Goal: Contribute content: Contribute content

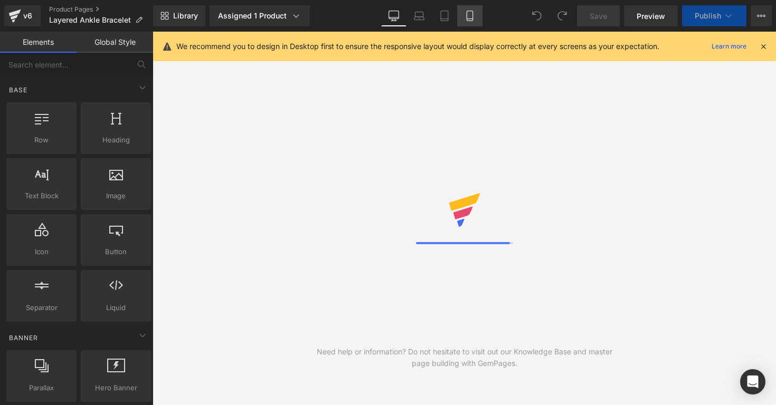
click at [474, 17] on icon at bounding box center [470, 16] width 11 height 11
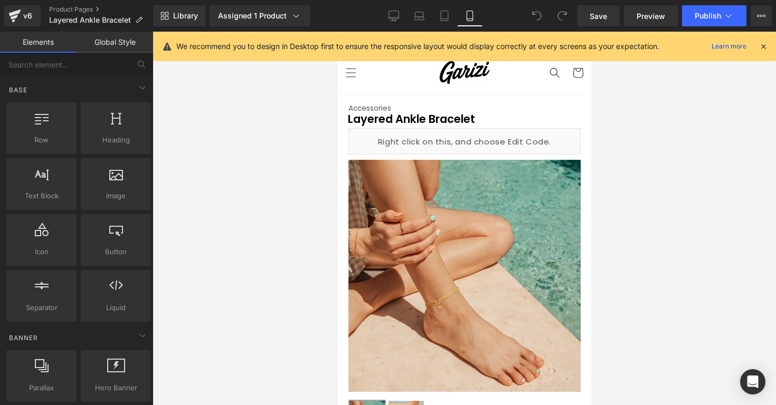
click at [763, 42] on icon at bounding box center [764, 47] width 10 height 10
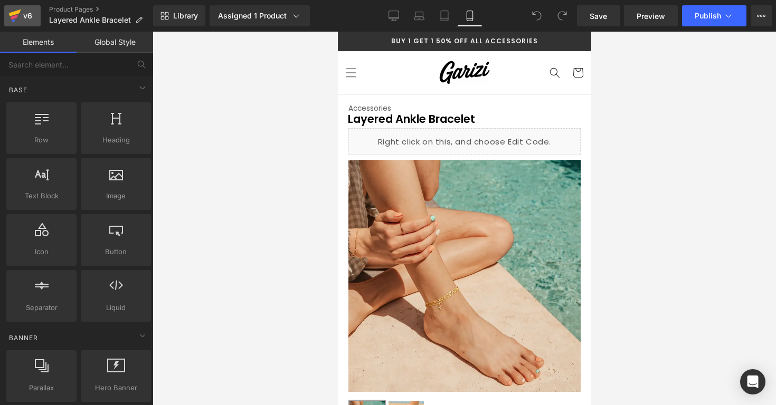
click at [34, 22] on link "v6" at bounding box center [22, 15] width 36 height 21
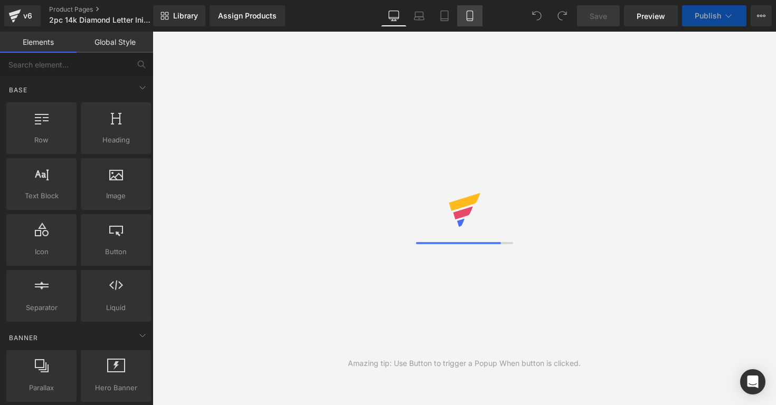
click at [464, 20] on link "Mobile" at bounding box center [469, 15] width 25 height 21
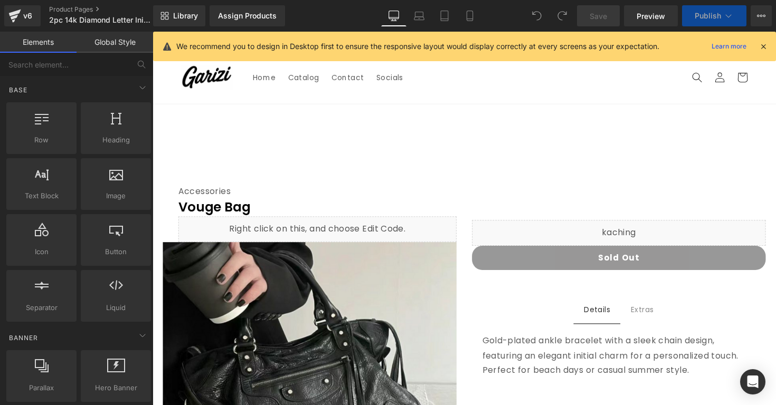
click at [759, 51] on div "We recommend you to design in Desktop first to ensure the responsive layout wou…" at bounding box center [467, 46] width 583 height 13
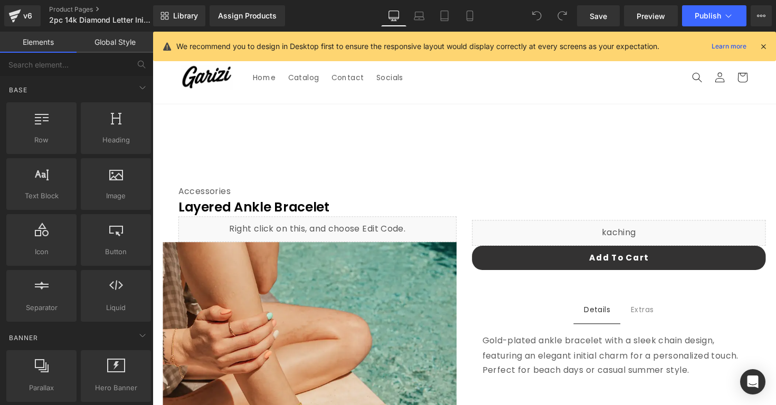
click at [762, 44] on icon at bounding box center [764, 47] width 10 height 10
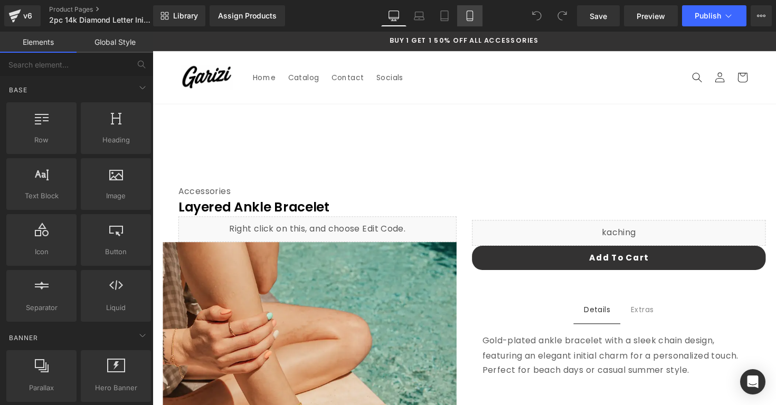
click at [468, 21] on icon at bounding box center [470, 16] width 11 height 11
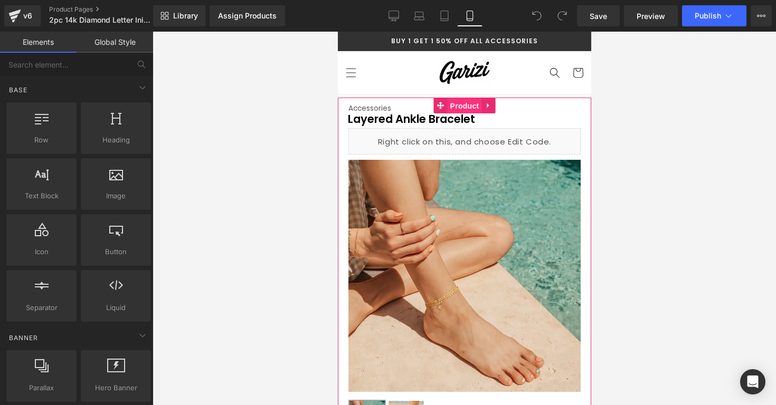
click at [453, 107] on span "Product" at bounding box center [464, 106] width 34 height 16
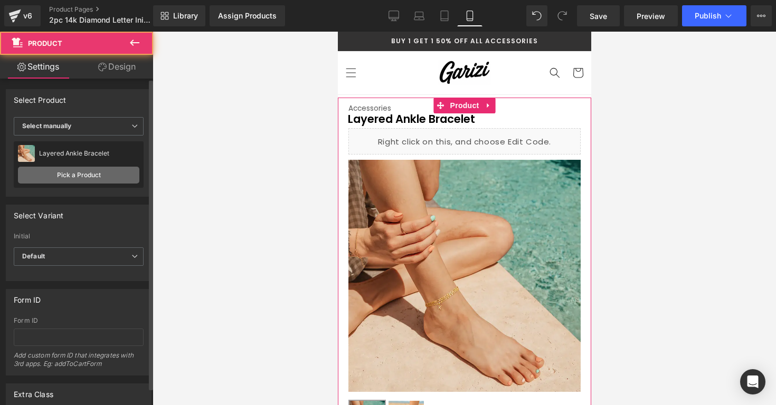
click at [97, 179] on link "Pick a Product" at bounding box center [78, 175] width 121 height 17
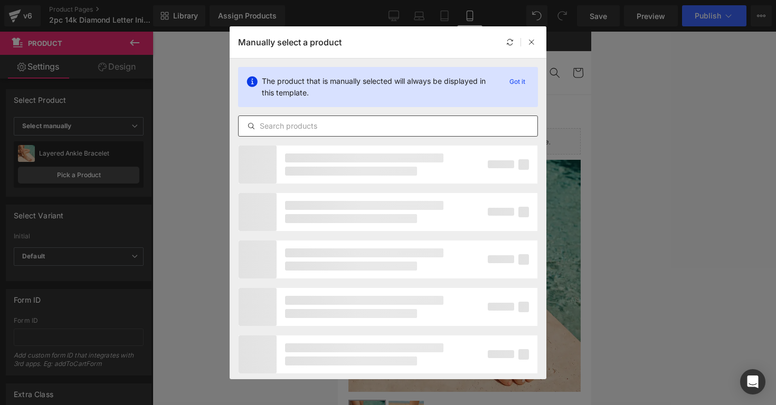
click at [263, 134] on div at bounding box center [388, 126] width 300 height 21
click at [264, 132] on div at bounding box center [388, 126] width 300 height 21
click at [264, 132] on input "text" at bounding box center [388, 126] width 299 height 13
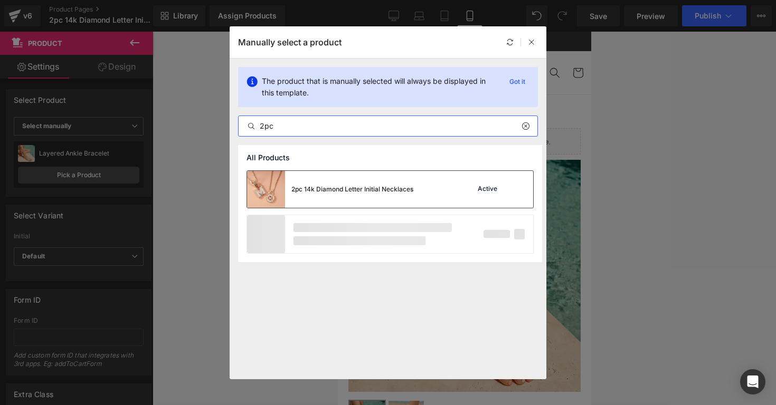
type input "2pc"
click at [286, 198] on div "2pc 14k Diamond Letter Initial Necklaces" at bounding box center [330, 189] width 166 height 37
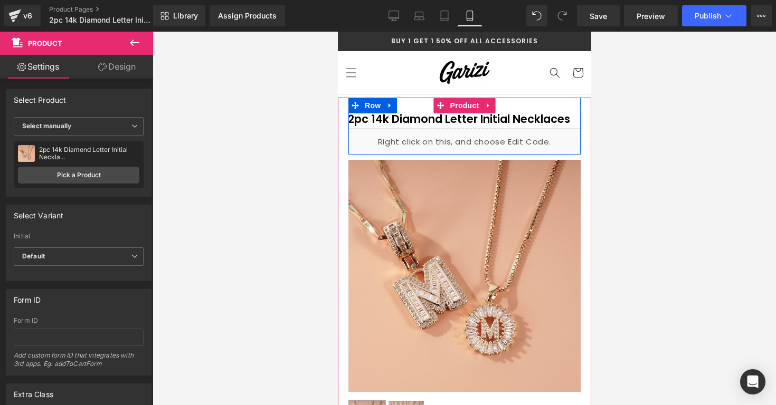
click at [475, 132] on div "Liquid" at bounding box center [464, 141] width 232 height 26
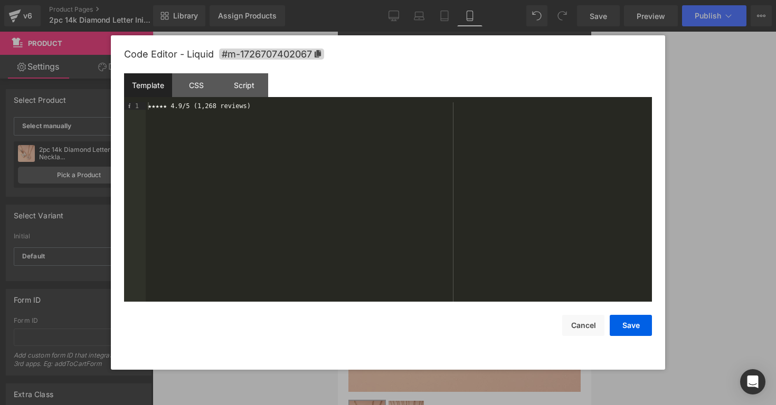
click at [564, 339] on div "Code Editor - Liquid #m-1726707402067 Template CSS Script Data 1 ★★★★★ 4.9/5 (1…" at bounding box center [388, 202] width 528 height 335
click at [571, 326] on button "Cancel" at bounding box center [583, 325] width 42 height 21
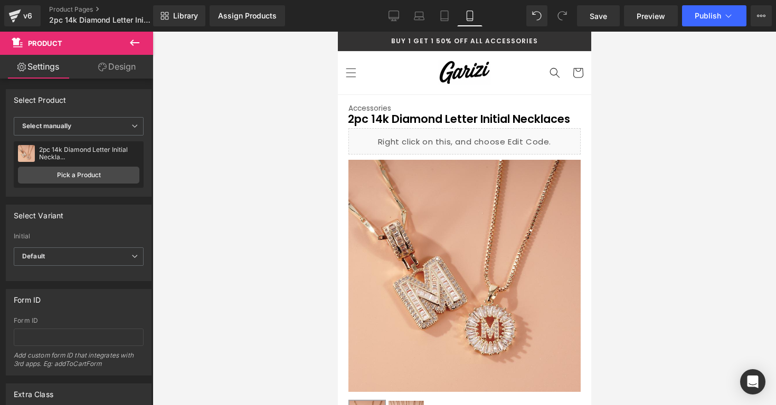
click at [640, 207] on div at bounding box center [464, 219] width 623 height 374
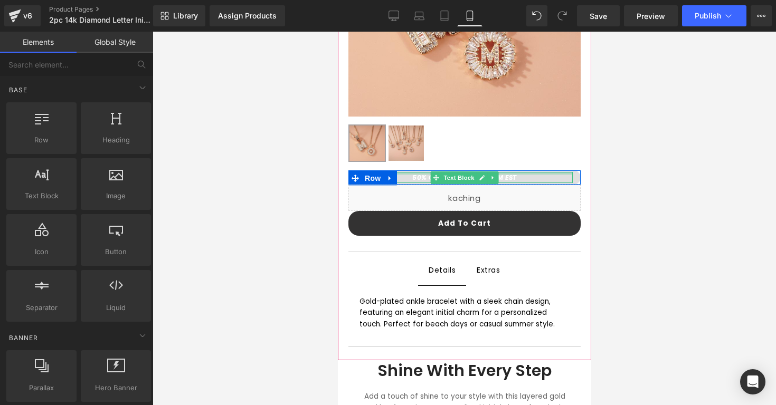
scroll to position [281, 0]
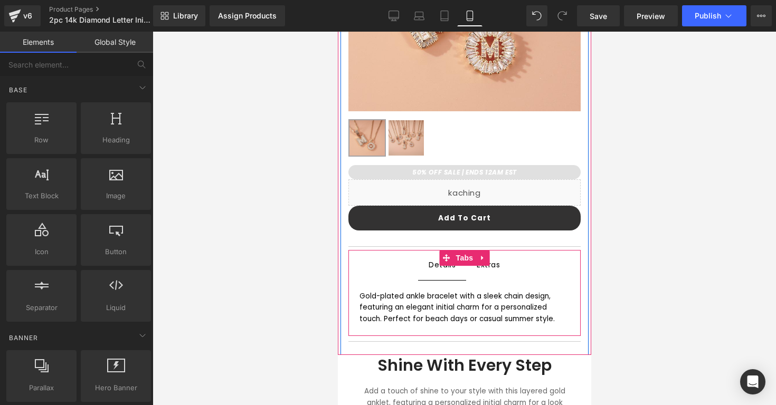
click at [482, 270] on div "Extras Text Block" at bounding box center [488, 265] width 24 height 14
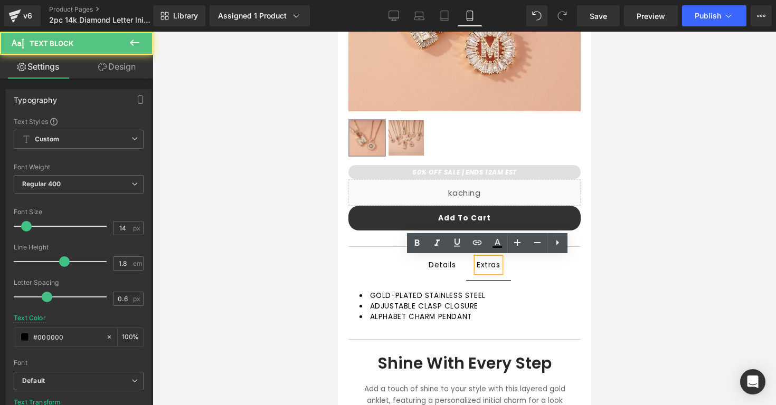
click at [434, 270] on div "Details Text Block" at bounding box center [441, 265] width 27 height 13
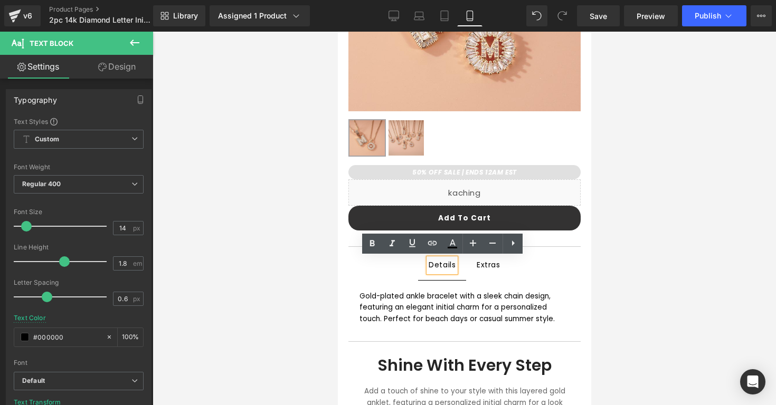
click at [369, 306] on div "Gold-plated ankle bracelet with a sleek chain design, featuring an elegant init…" at bounding box center [464, 308] width 211 height 34
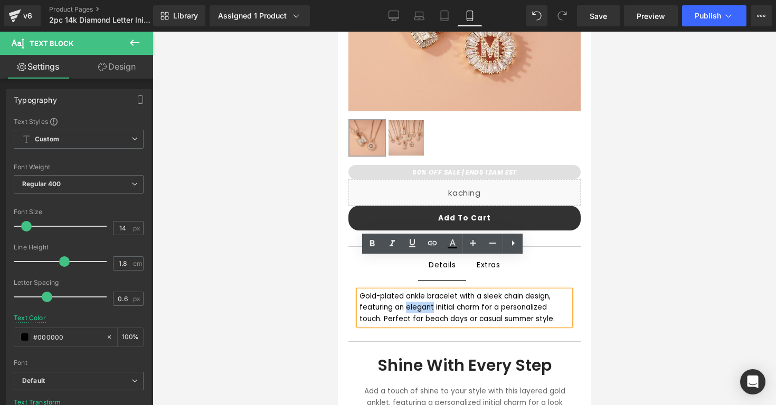
click at [369, 306] on div "Gold-plated ankle bracelet with a sleek chain design, featuring an elegant init…" at bounding box center [464, 308] width 211 height 34
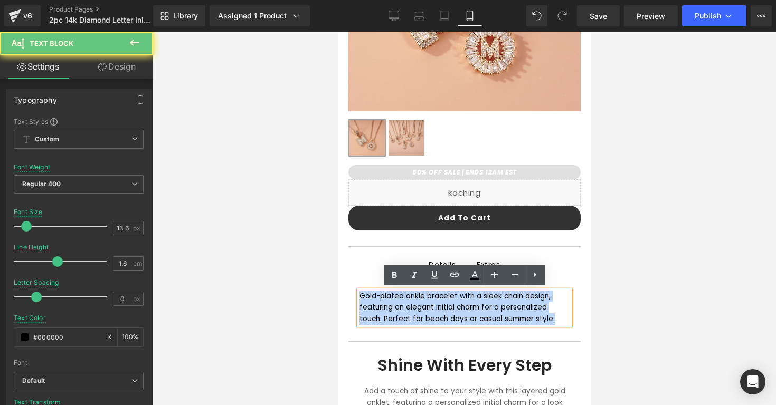
click at [369, 306] on div "Gold-plated ankle bracelet with a sleek chain design, featuring an elegant init…" at bounding box center [464, 308] width 211 height 34
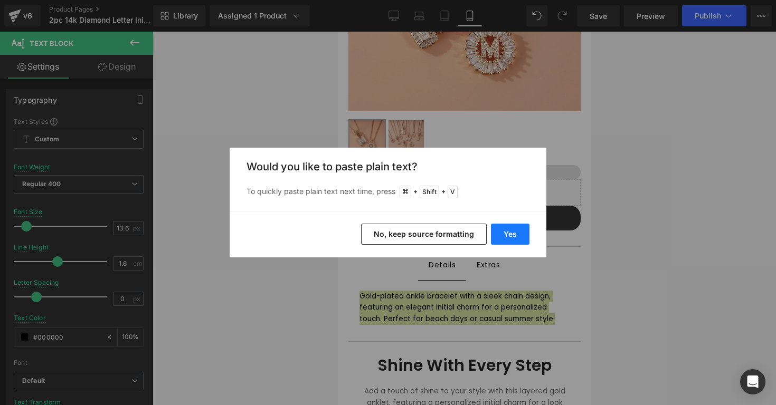
click at [519, 225] on button "Yes" at bounding box center [510, 234] width 39 height 21
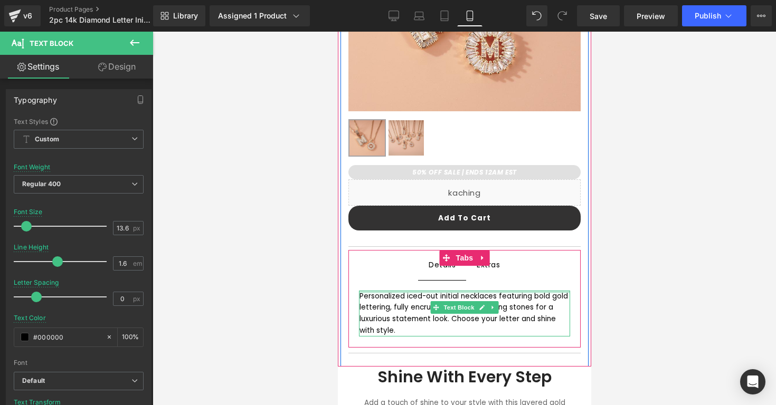
click at [433, 296] on div "Personalized iced-out initial necklaces featuring bold gold lettering, fully en…" at bounding box center [464, 314] width 211 height 46
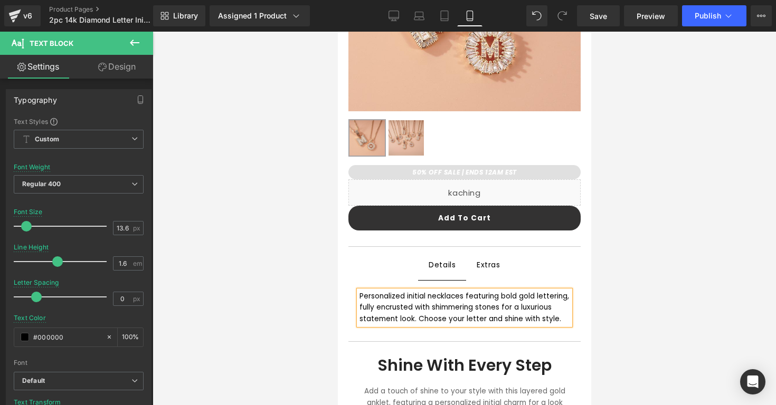
click at [501, 267] on span "Extras Text Block" at bounding box center [488, 265] width 45 height 30
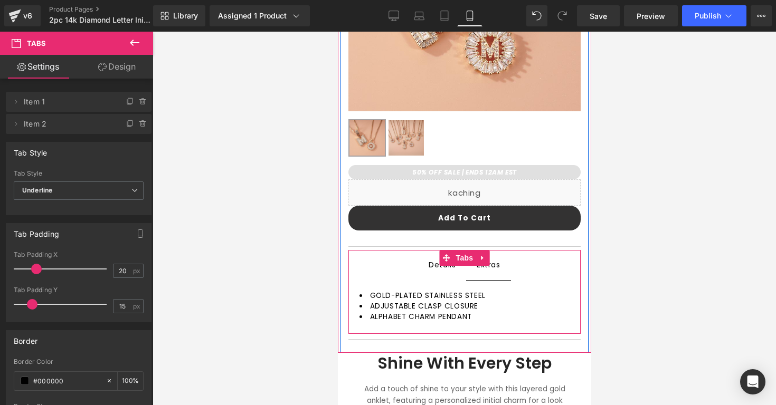
click at [446, 268] on div "Details Text Block" at bounding box center [441, 265] width 27 height 13
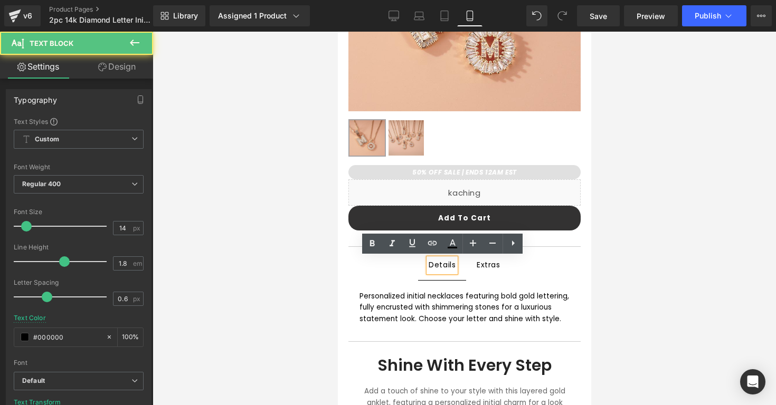
click at [546, 317] on div "Personalized initial necklaces featuring bold gold lettering, fully encrusted w…" at bounding box center [464, 308] width 211 height 34
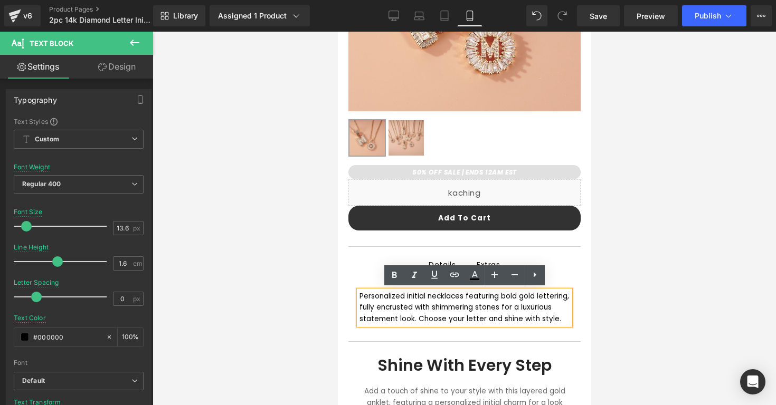
click at [608, 300] on div at bounding box center [464, 219] width 623 height 374
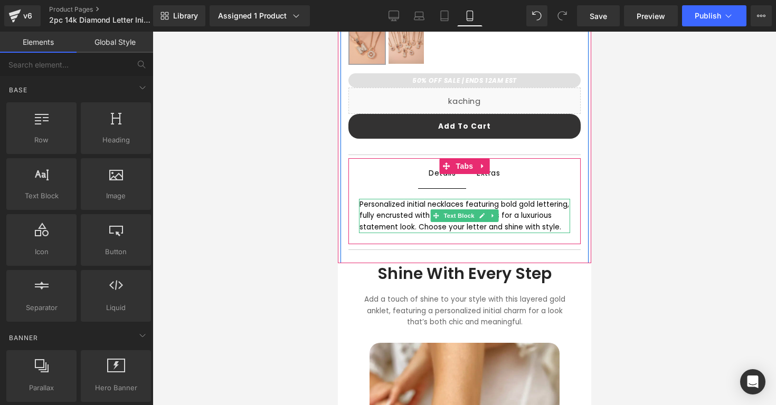
scroll to position [405, 0]
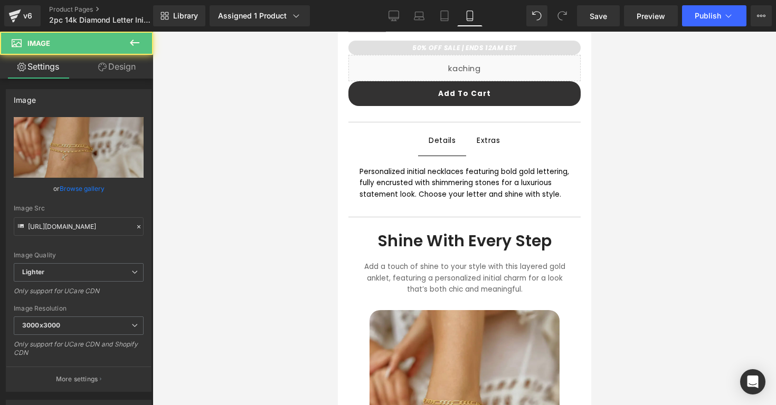
click at [516, 332] on img at bounding box center [464, 405] width 190 height 190
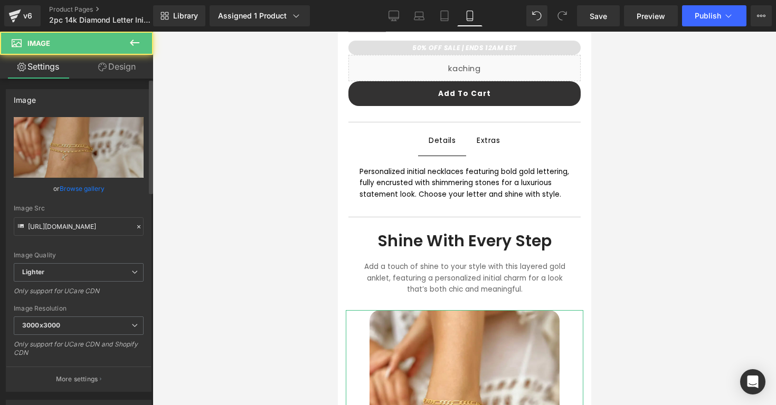
click at [90, 179] on div "Image Quality Lighter Lightest Lighter Lighter Lightest Only support for UCare …" at bounding box center [79, 190] width 130 height 146
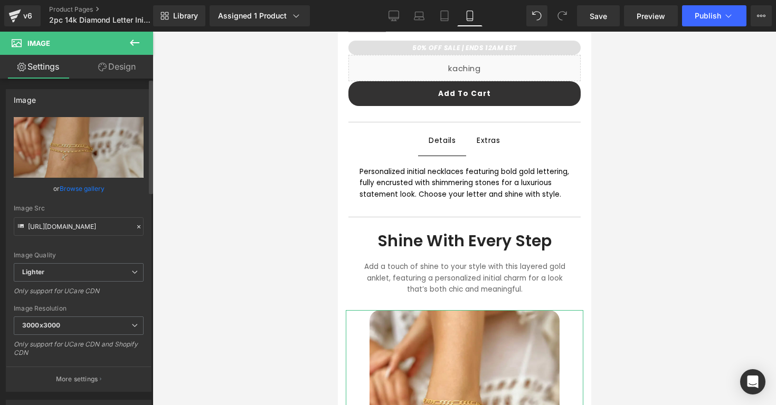
click at [86, 187] on link "Browse gallery" at bounding box center [82, 188] width 45 height 18
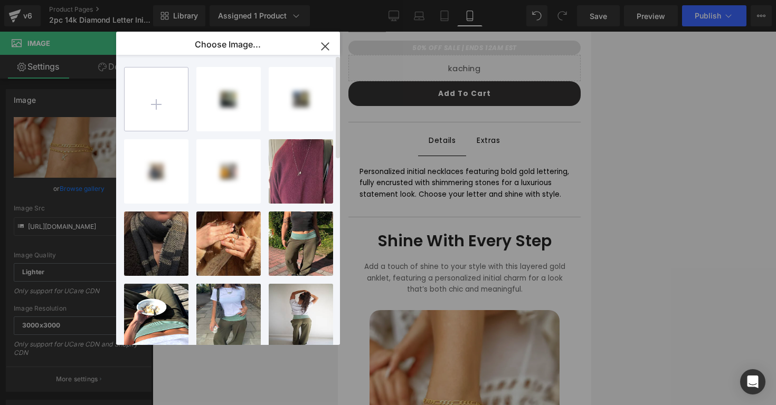
click at [152, 104] on input "file" at bounding box center [156, 99] width 63 height 63
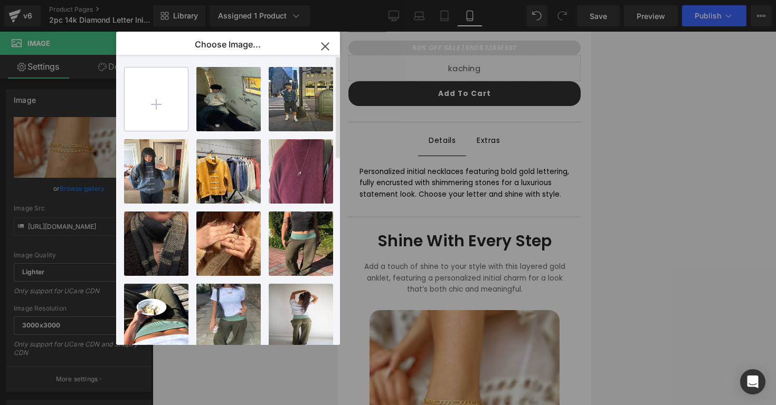
type input "C:\fakepath\initialneckbrandedd.png"
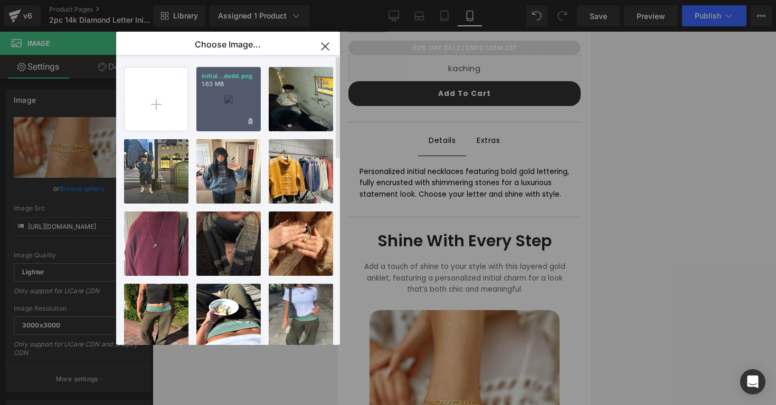
click at [219, 115] on div "initial...dedd.png 1.63 MB" at bounding box center [228, 99] width 64 height 64
type input "[URL][DOMAIN_NAME]"
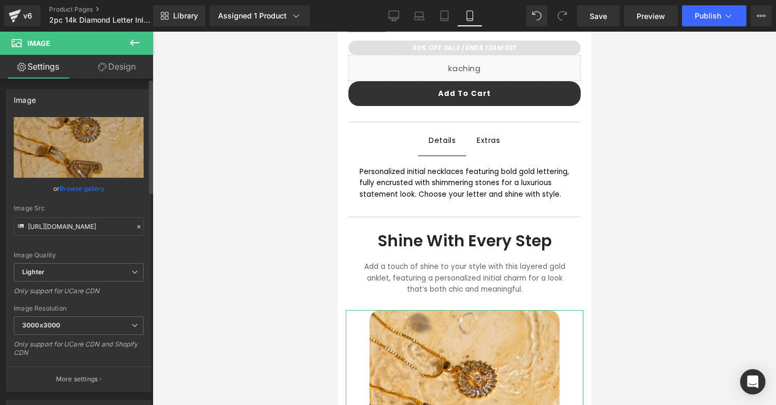
click at [86, 188] on link "Browse gallery" at bounding box center [82, 188] width 45 height 18
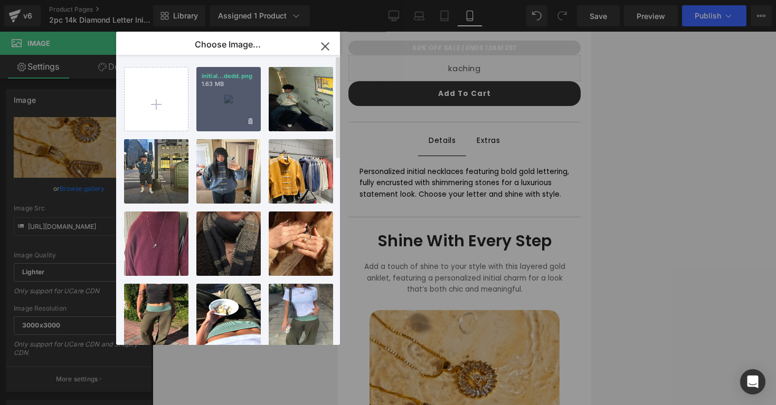
click at [205, 108] on div "initial...dedd.png 1.63 MB" at bounding box center [228, 99] width 64 height 64
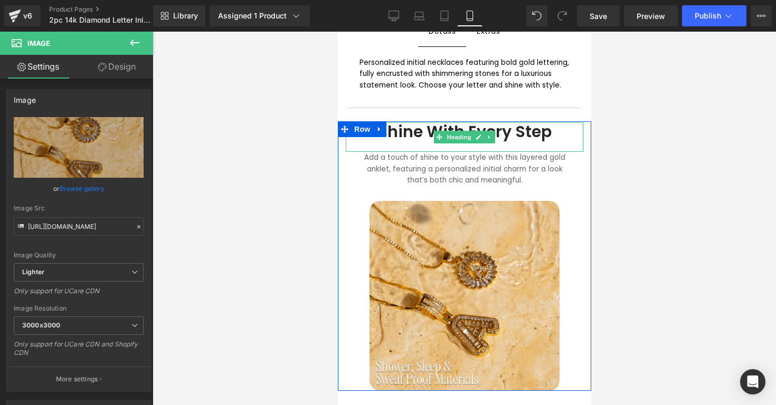
scroll to position [521, 0]
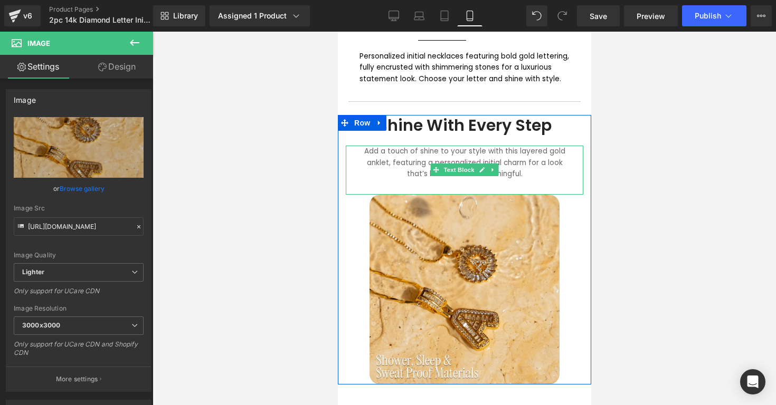
click at [491, 156] on div "Add a touch of shine to your style with this layered gold anklet, featuring a p…" at bounding box center [464, 170] width 238 height 49
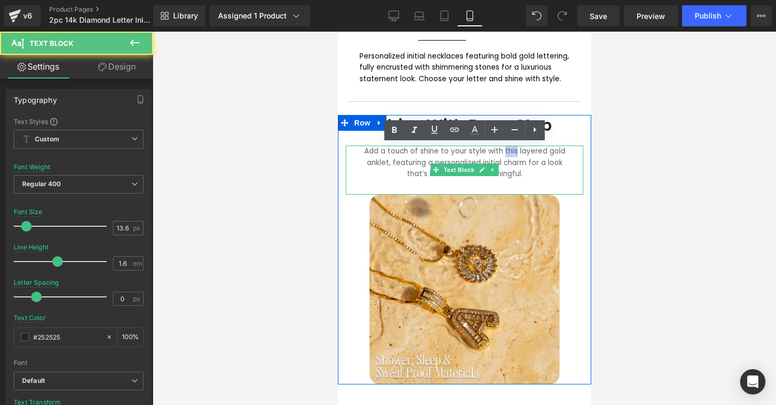
click at [491, 156] on div "Add a touch of shine to your style with this layered gold anklet, featuring a p…" at bounding box center [464, 170] width 238 height 49
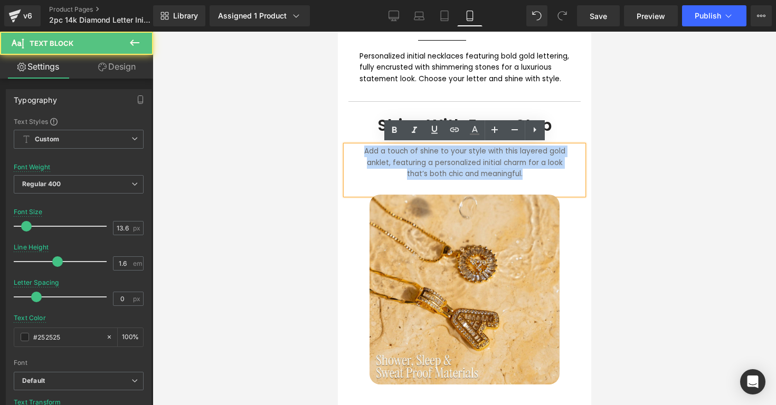
click at [491, 156] on div "Add a touch of shine to your style with this layered gold anklet, featuring a p…" at bounding box center [464, 170] width 238 height 49
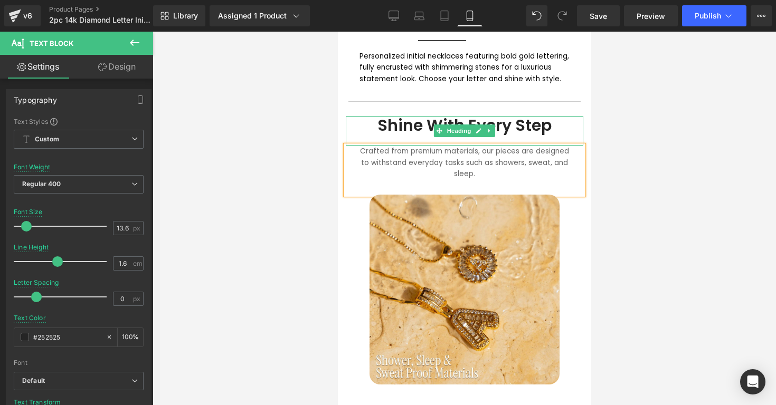
click at [547, 123] on h1 "Shine With Every Step" at bounding box center [464, 125] width 216 height 19
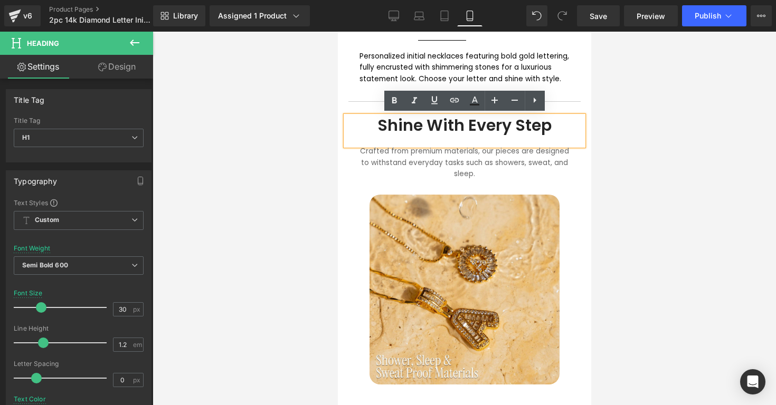
click at [567, 150] on div "Crafted from premium materials, our pieces are designed to withstand everyday t…" at bounding box center [464, 170] width 238 height 49
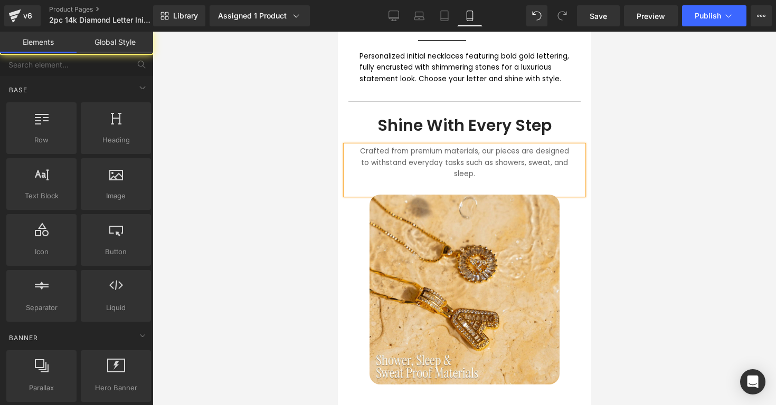
click at [605, 151] on div at bounding box center [464, 219] width 623 height 374
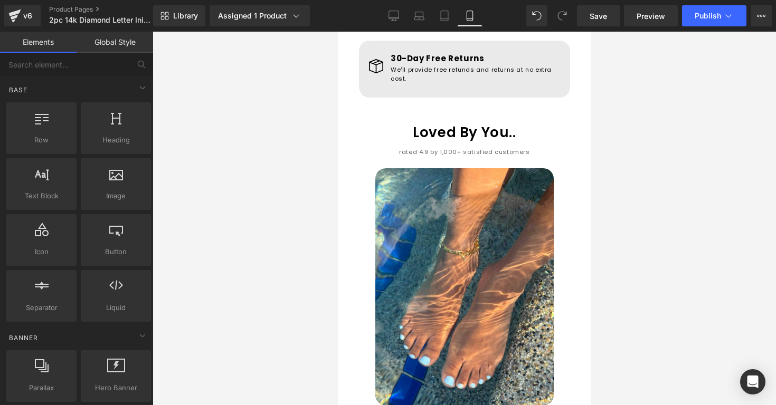
scroll to position [893, 0]
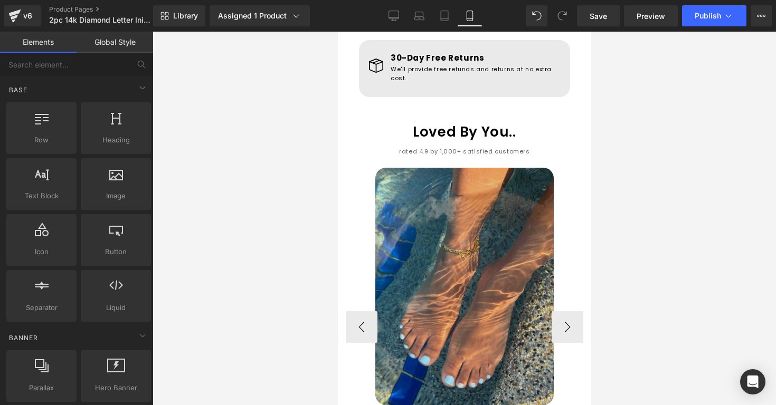
click at [405, 178] on img at bounding box center [464, 287] width 178 height 238
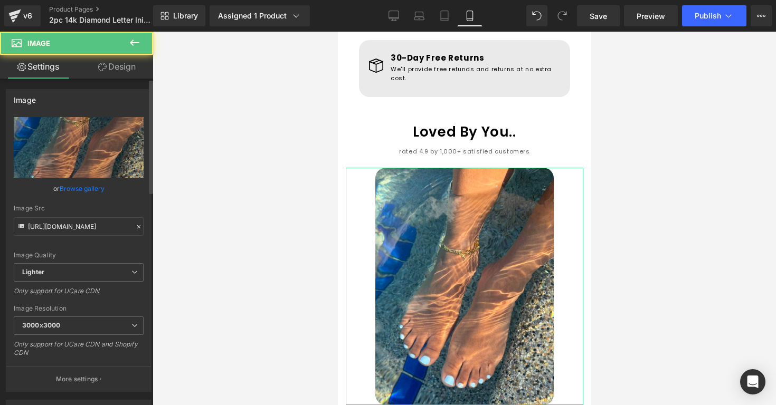
click at [79, 192] on link "Browse gallery" at bounding box center [82, 188] width 45 height 18
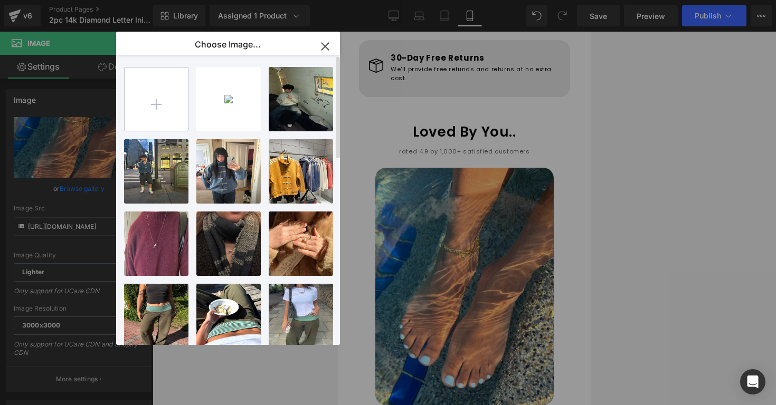
click at [170, 114] on input "file" at bounding box center [156, 99] width 63 height 63
type input "C:\fakepath\Screenshot [DATE] 8.21.27 PM.png"
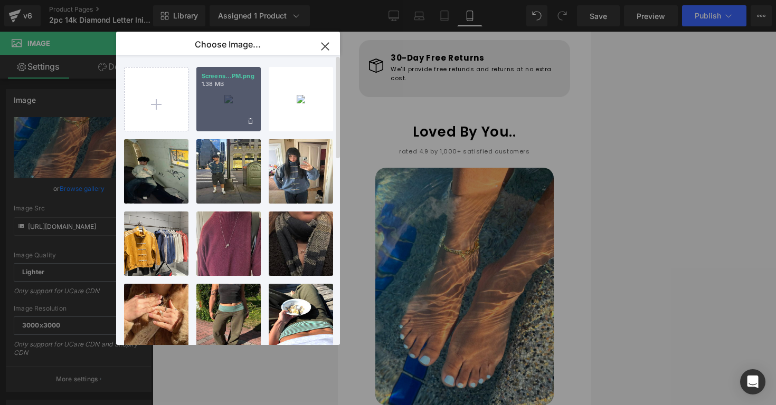
click at [217, 117] on div "Screens...PM.png 1.38 MB" at bounding box center [228, 99] width 64 height 64
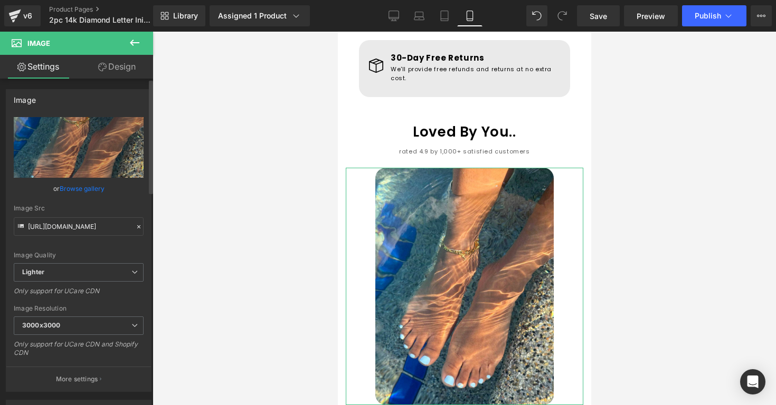
click at [88, 189] on link "Browse gallery" at bounding box center [82, 188] width 45 height 18
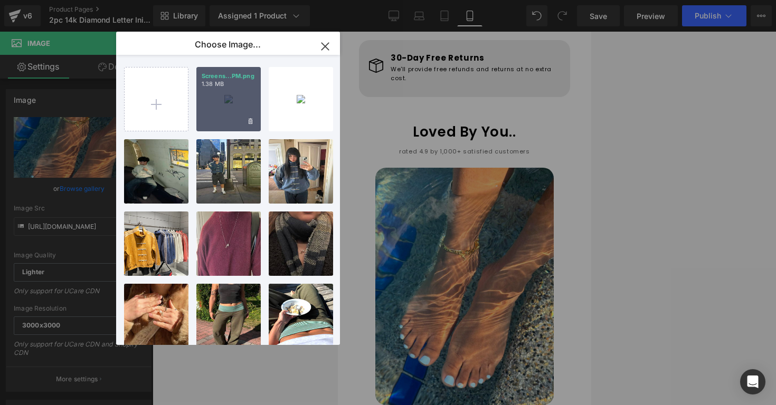
click at [203, 120] on div "Screens...PM.png 1.38 MB" at bounding box center [228, 99] width 64 height 64
type input "[URL][DOMAIN_NAME]"
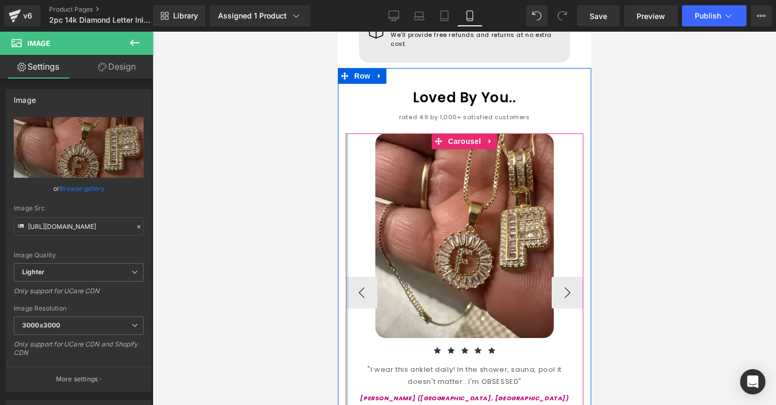
scroll to position [929, 0]
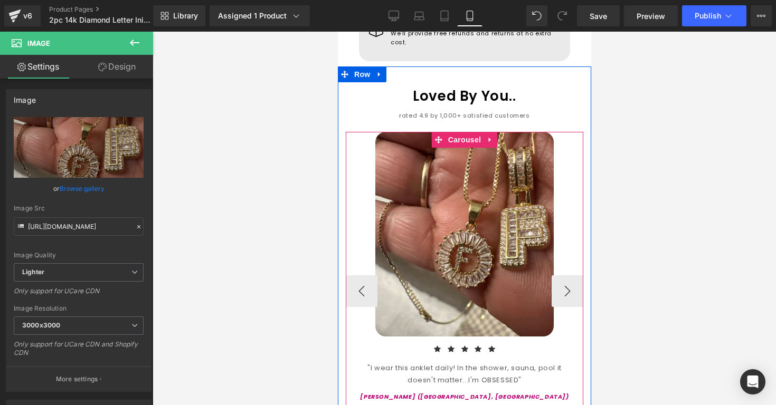
click at [406, 362] on div ""I wear this anklet daily! In the shower, sauna, pool it doesn't matter...I'm O…" at bounding box center [464, 374] width 238 height 25
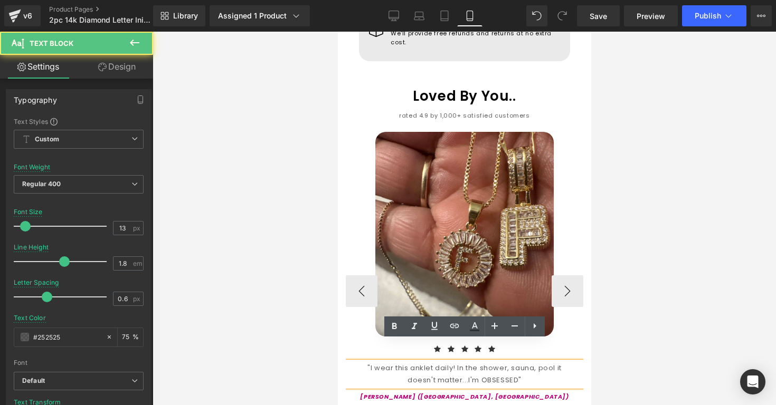
click at [422, 362] on div ""I wear this anklet daily! In the shower, sauna, pool it doesn't matter...I'm O…" at bounding box center [464, 374] width 238 height 25
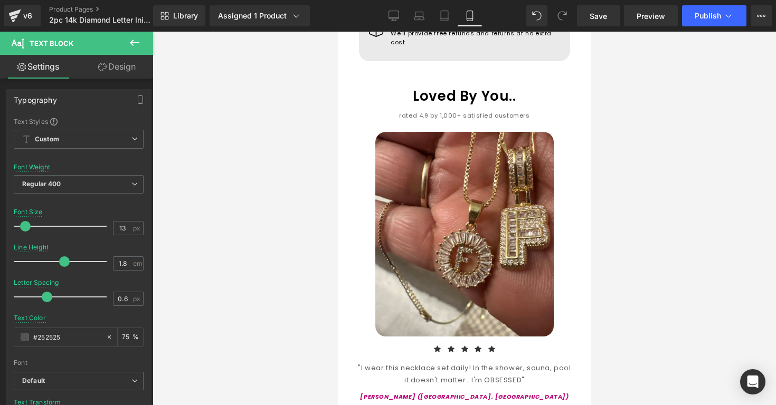
click at [600, 346] on div at bounding box center [464, 219] width 623 height 374
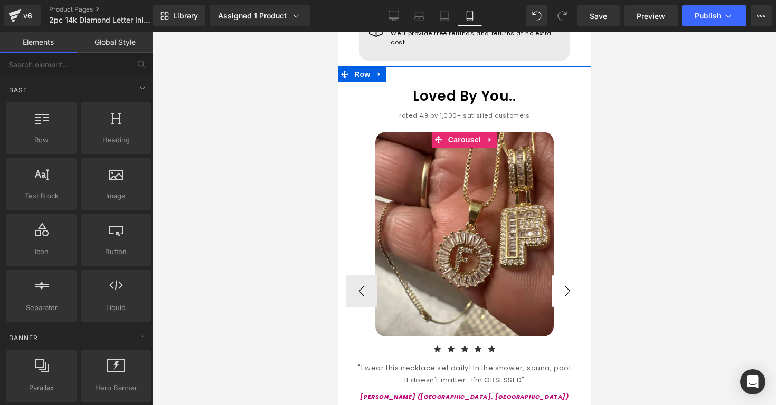
click at [568, 276] on button "›" at bounding box center [567, 292] width 32 height 32
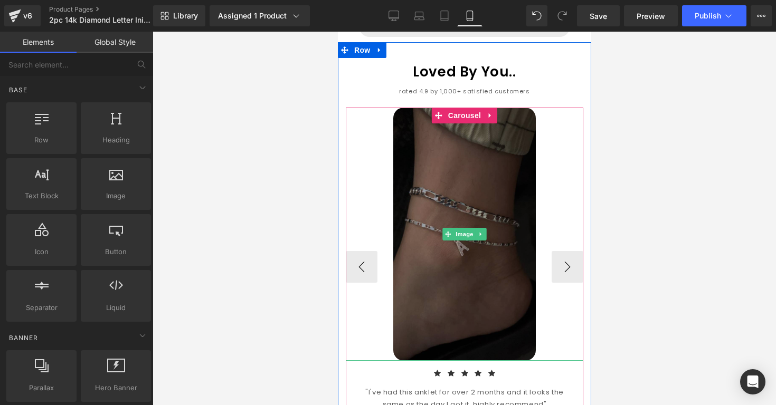
scroll to position [955, 0]
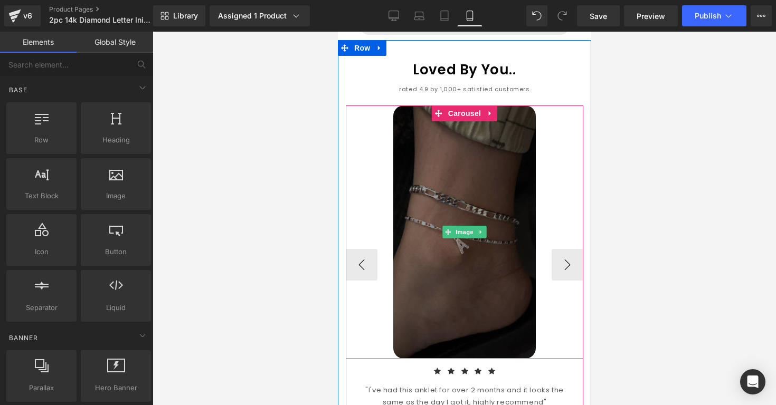
click at [505, 281] on img at bounding box center [464, 232] width 143 height 253
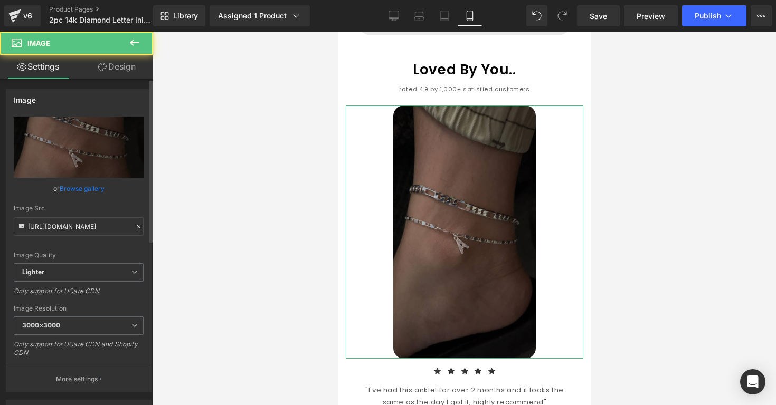
click at [94, 188] on link "Browse gallery" at bounding box center [82, 188] width 45 height 18
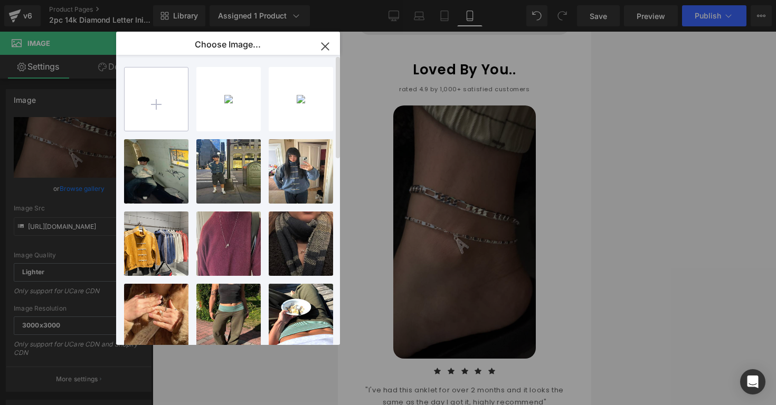
click at [158, 122] on input "file" at bounding box center [156, 99] width 63 height 63
type input "C:\fakepath\Screenshot [DATE] 8.21.59 PM.png"
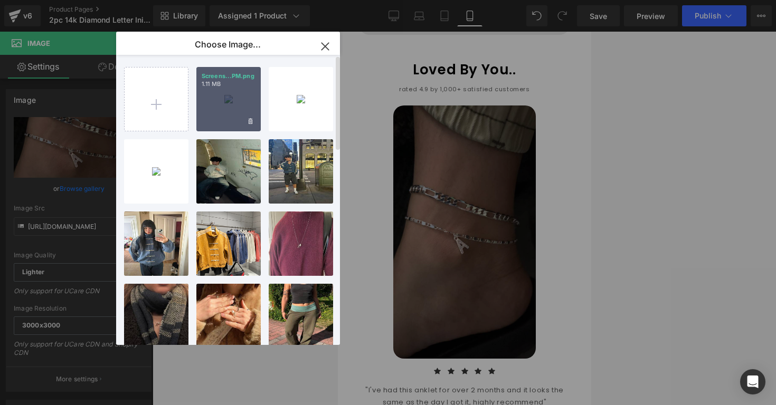
click at [214, 90] on div "Screens...PM.png 1.11 MB" at bounding box center [228, 99] width 64 height 64
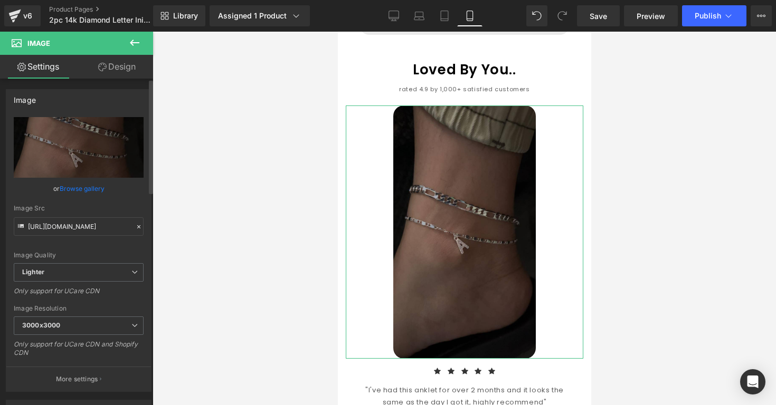
click at [97, 192] on link "Browse gallery" at bounding box center [82, 188] width 45 height 18
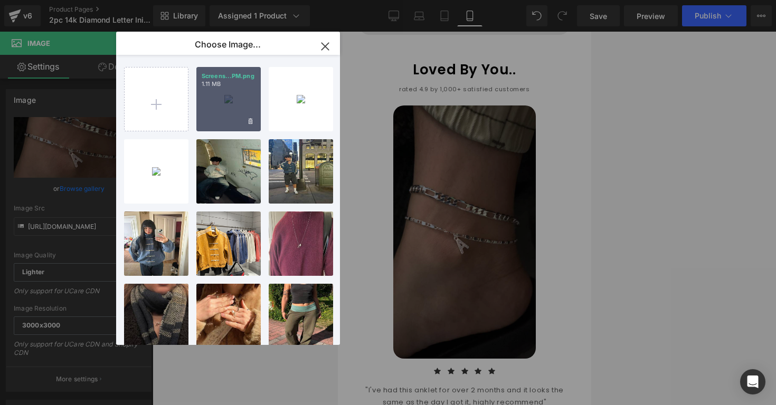
click at [209, 121] on div "Screens...PM.png 1.11 MB" at bounding box center [228, 99] width 64 height 64
type input "[URL][DOMAIN_NAME]"
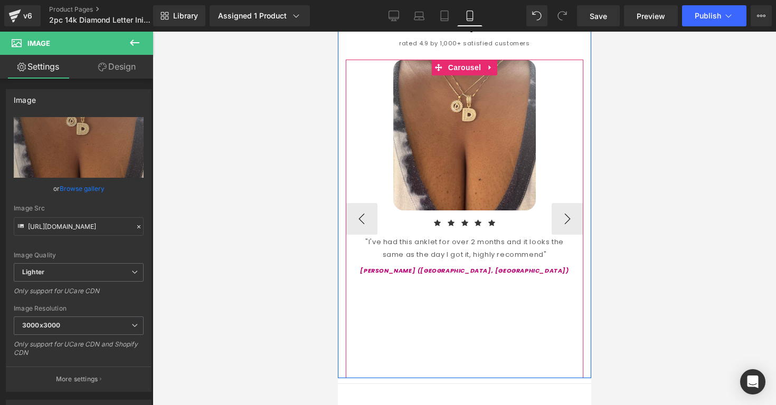
scroll to position [1005, 0]
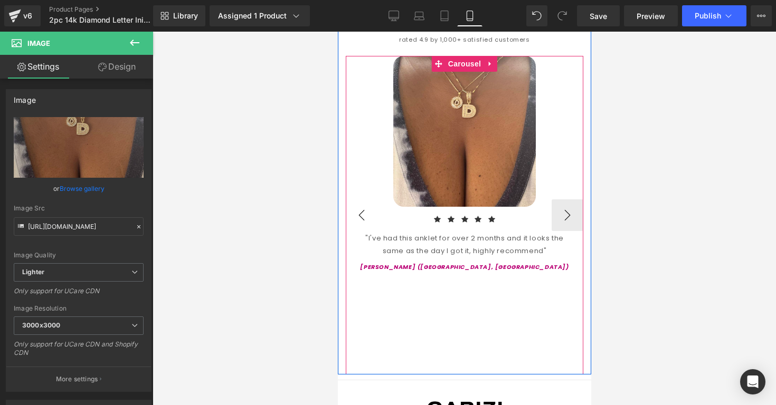
click at [359, 205] on button "‹" at bounding box center [361, 216] width 32 height 32
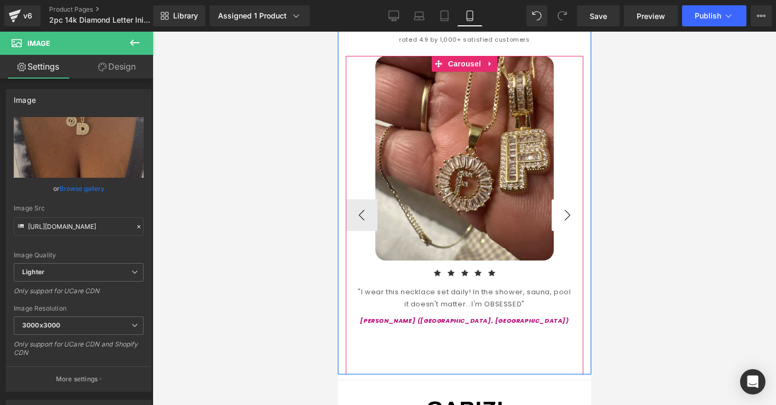
click at [558, 200] on button "›" at bounding box center [567, 216] width 32 height 32
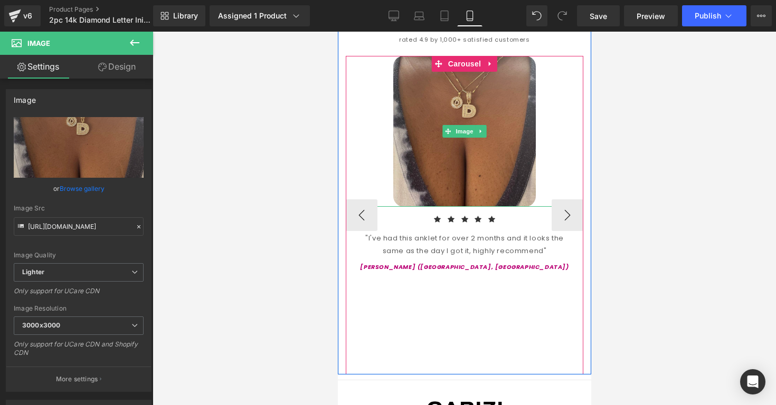
click at [516, 167] on img at bounding box center [464, 131] width 143 height 151
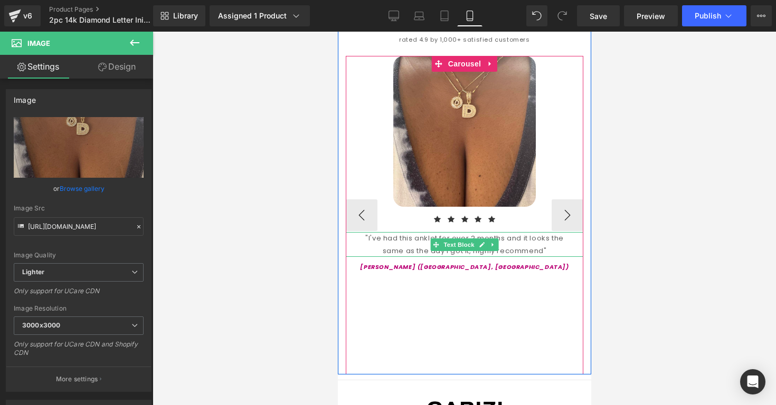
click at [422, 232] on div ""I've had this anklet for over 2 months and it looks the same as the day I got …" at bounding box center [464, 244] width 238 height 25
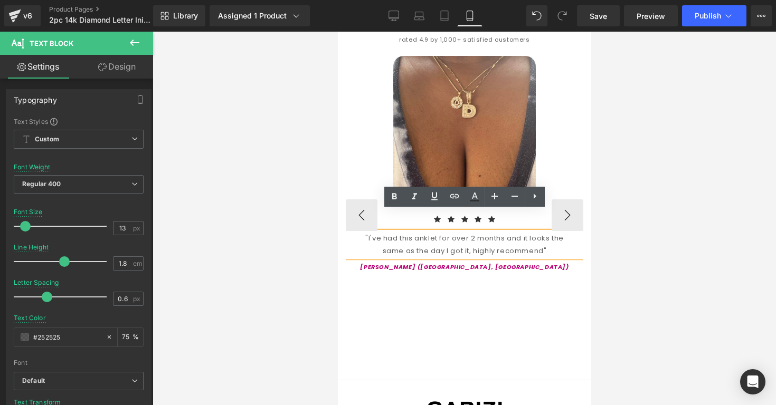
click at [419, 232] on div ""I've had this anklet for over 2 months and it looks the same as the day I got …" at bounding box center [464, 244] width 238 height 25
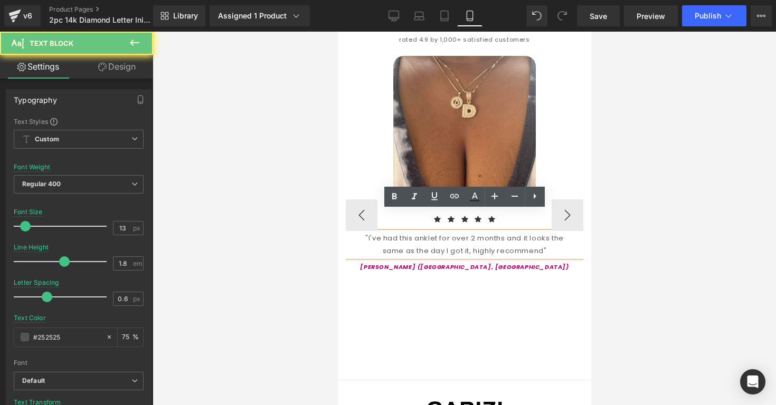
click at [424, 232] on div ""I've had this anklet for over 2 months and it looks the same as the day I got …" at bounding box center [464, 244] width 238 height 25
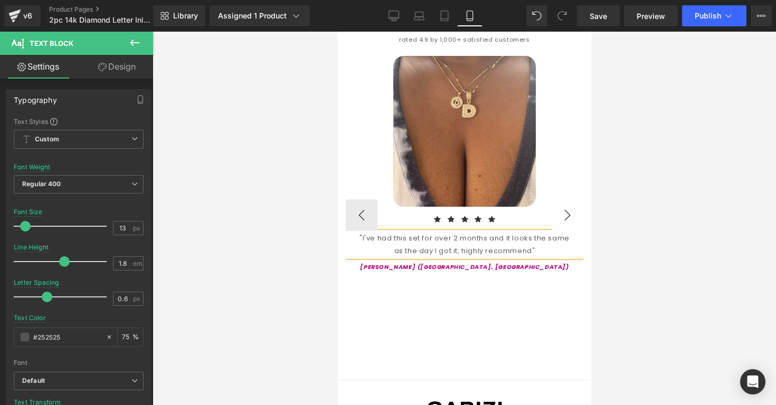
click at [572, 204] on button "›" at bounding box center [567, 216] width 32 height 32
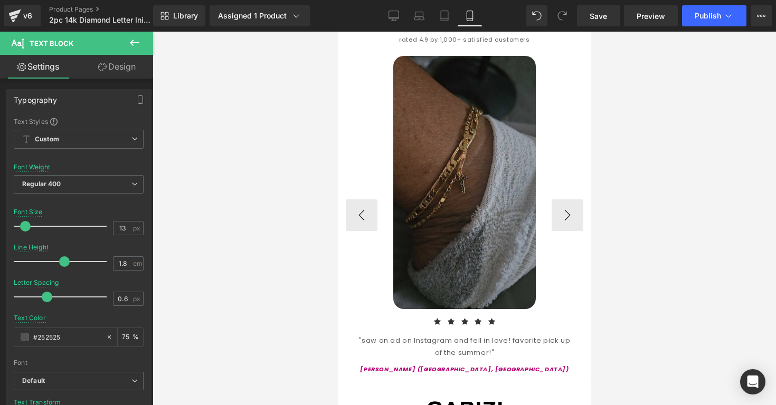
click at [527, 229] on img at bounding box center [464, 182] width 143 height 253
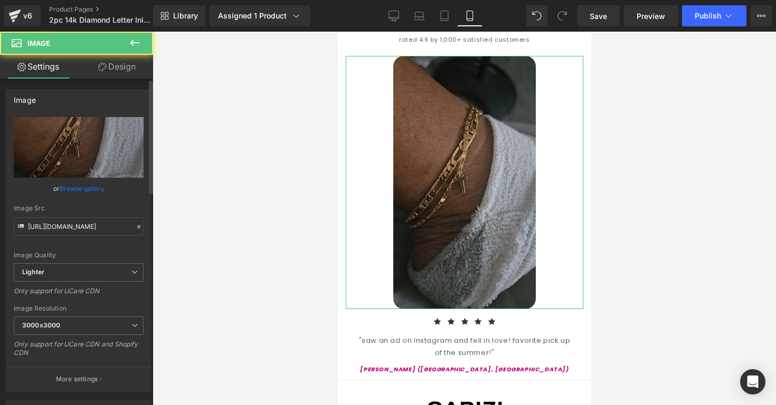
click at [110, 189] on div "or Browse gallery" at bounding box center [79, 188] width 130 height 11
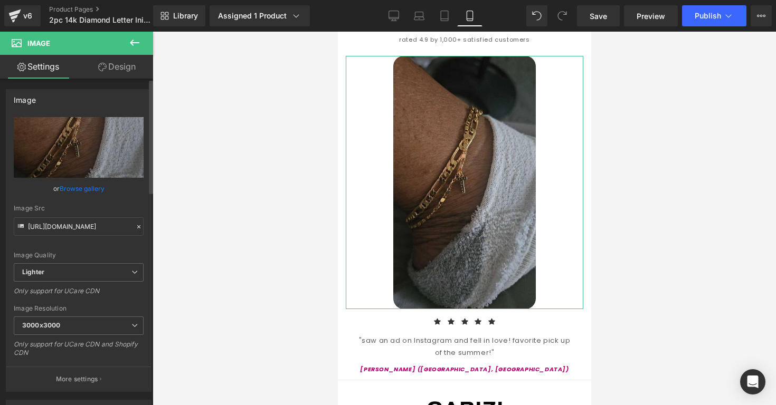
click at [100, 188] on link "Browse gallery" at bounding box center [82, 188] width 45 height 18
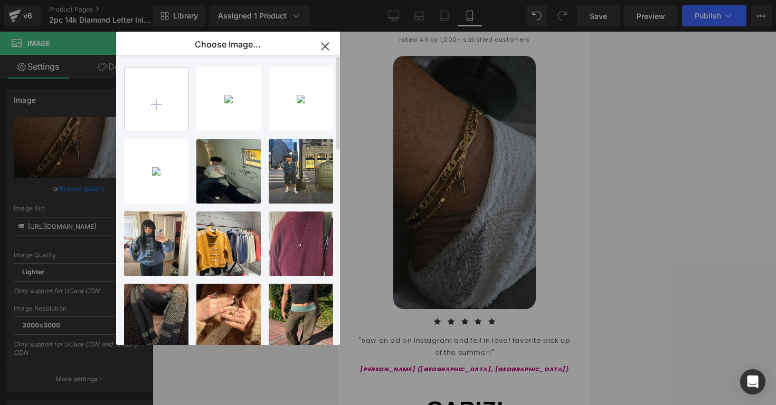
click at [163, 99] on input "file" at bounding box center [156, 99] width 63 height 63
type input "C:\fakepath\Screenshot [DATE] 8.22.25 PM.png"
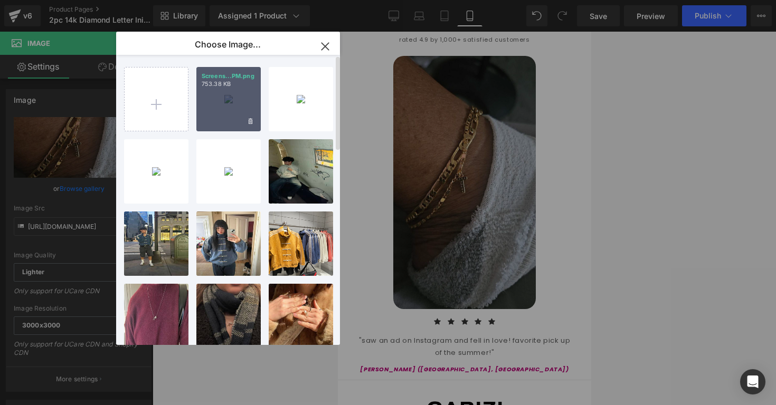
click at [222, 124] on div "Screens...PM.png 753.38 KB" at bounding box center [228, 99] width 64 height 64
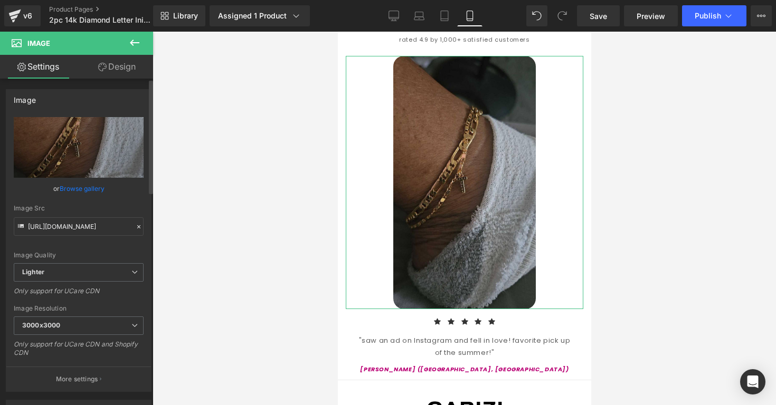
click at [95, 188] on link "Browse gallery" at bounding box center [82, 188] width 45 height 18
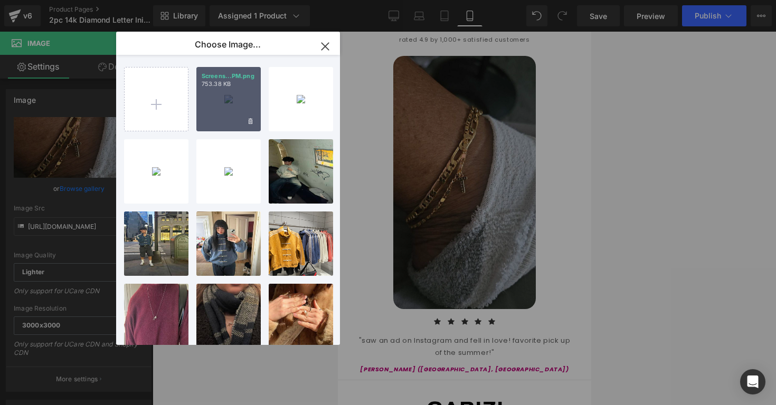
click at [207, 126] on div "Screens...PM.png 753.38 KB" at bounding box center [228, 99] width 64 height 64
type input "[URL][DOMAIN_NAME]"
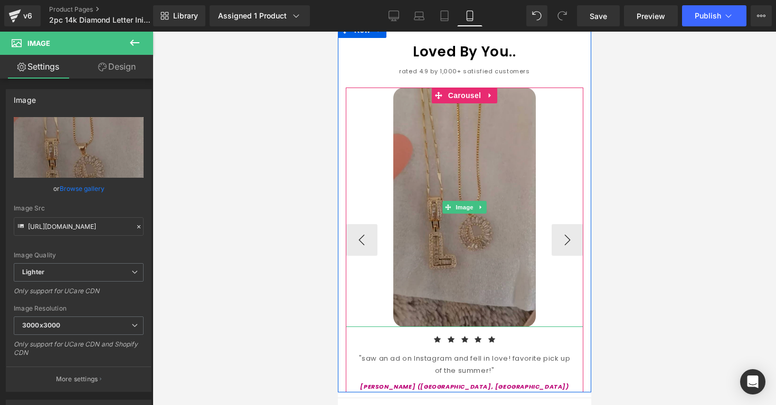
scroll to position [972, 0]
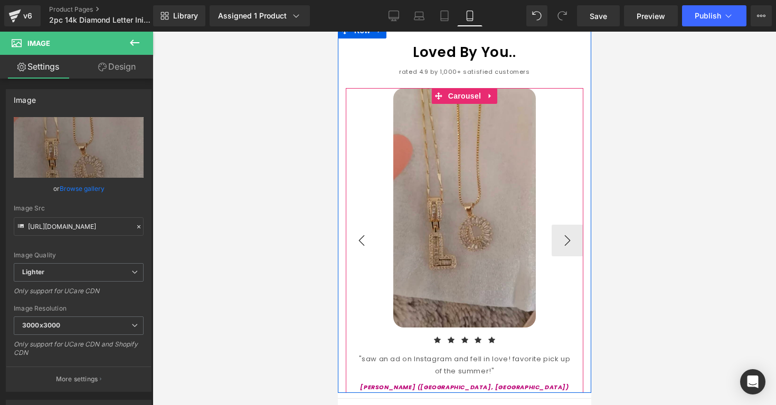
click at [357, 228] on button "‹" at bounding box center [361, 241] width 32 height 32
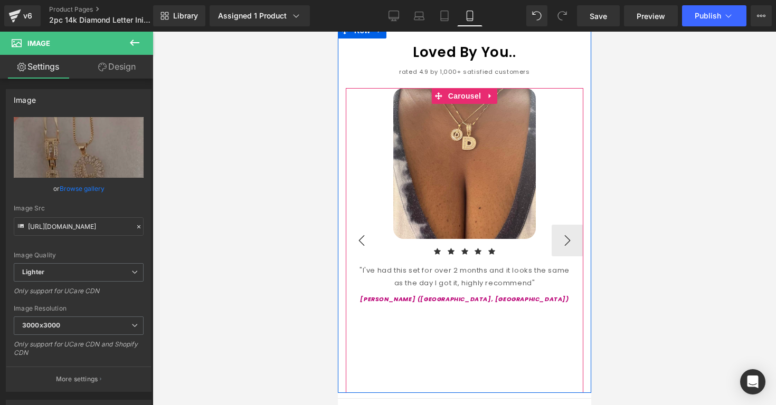
click at [357, 226] on button "‹" at bounding box center [361, 241] width 32 height 32
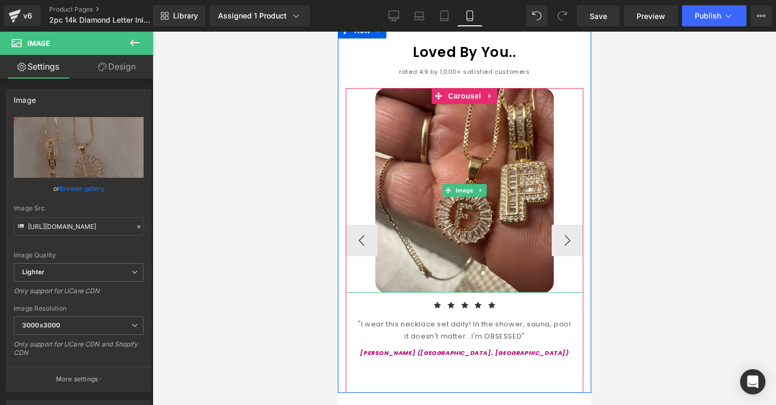
click at [580, 129] on div at bounding box center [464, 190] width 238 height 205
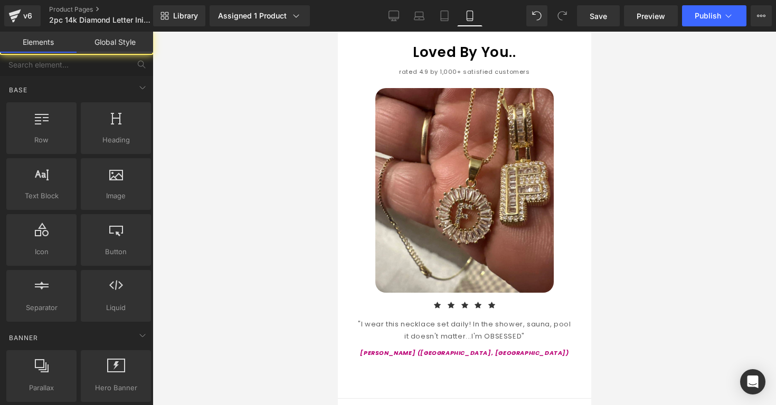
click at [608, 125] on div at bounding box center [464, 219] width 623 height 374
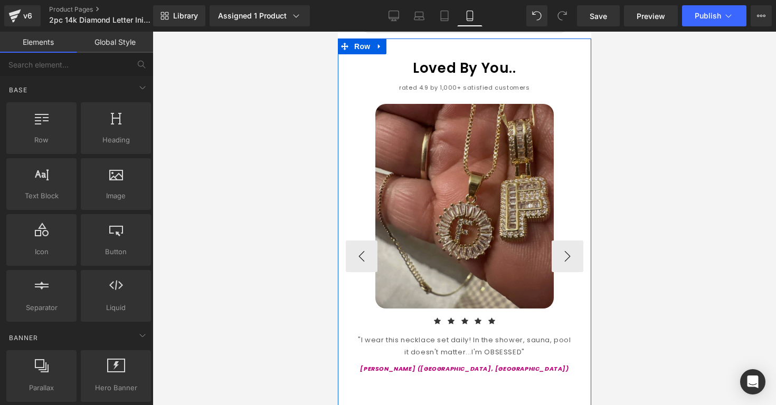
scroll to position [969, 0]
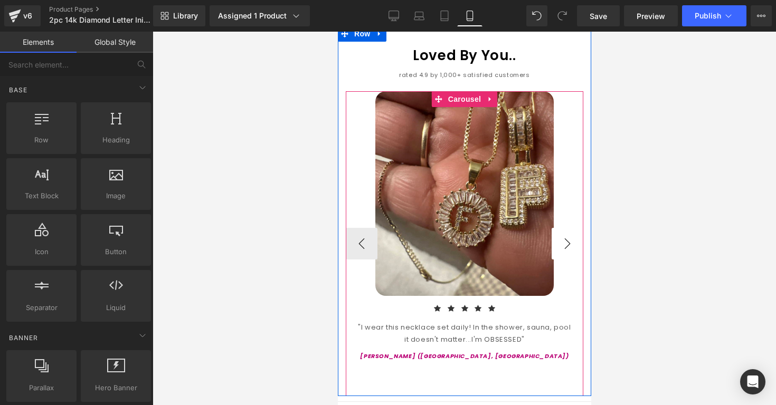
click at [562, 228] on button "›" at bounding box center [567, 244] width 32 height 32
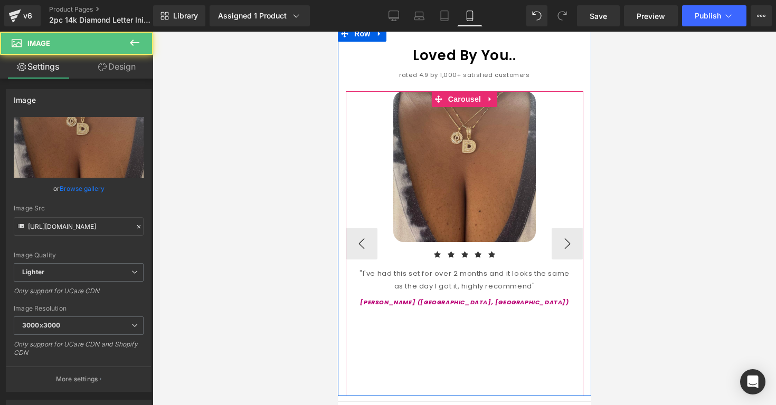
click at [493, 214] on img at bounding box center [464, 166] width 143 height 151
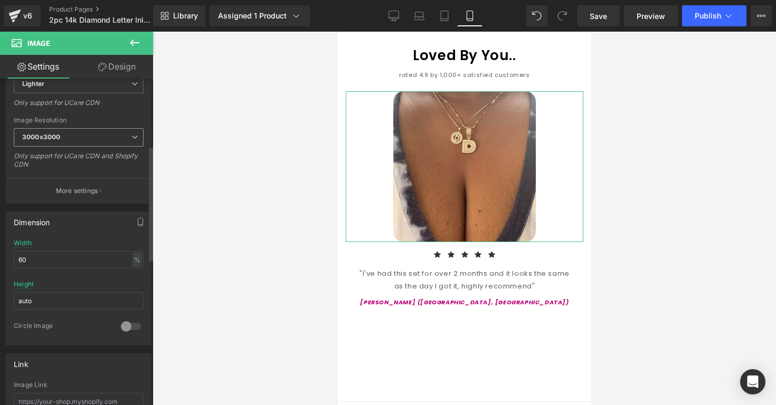
scroll to position [192, 0]
click at [53, 256] on input "60" at bounding box center [79, 256] width 130 height 17
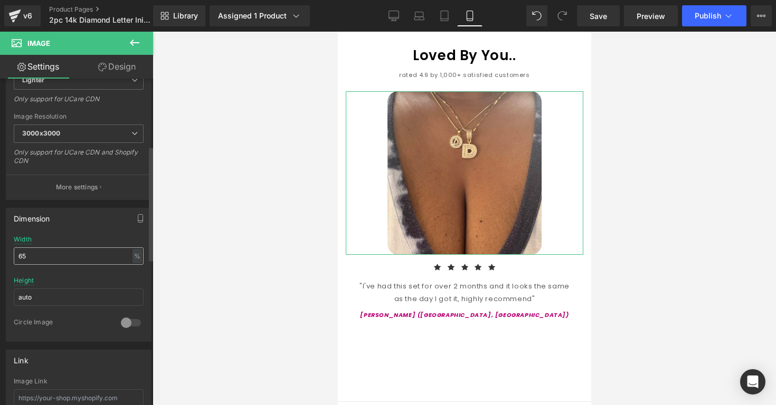
type input "6"
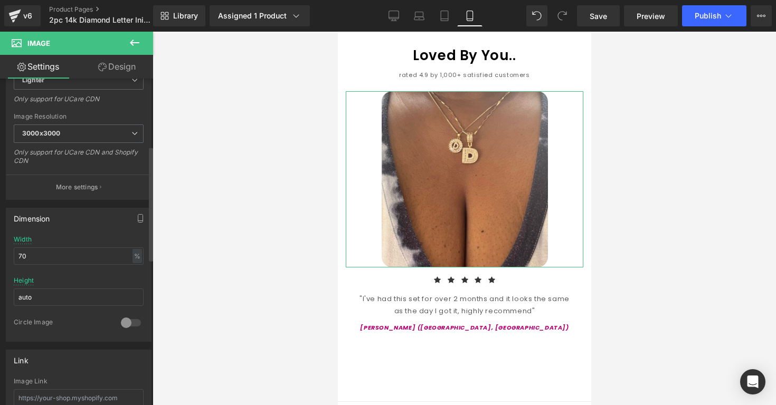
type input "70"
click at [81, 233] on div "Dimension 70% Width 70 % % px auto Height auto 0 Circle Image" at bounding box center [79, 275] width 146 height 134
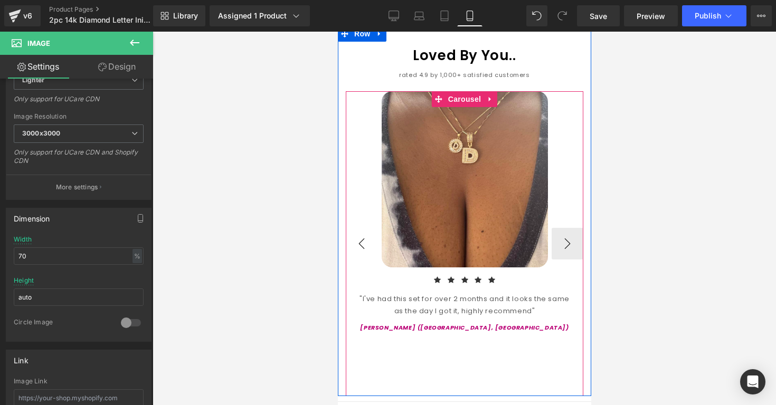
click at [363, 228] on button "‹" at bounding box center [361, 244] width 32 height 32
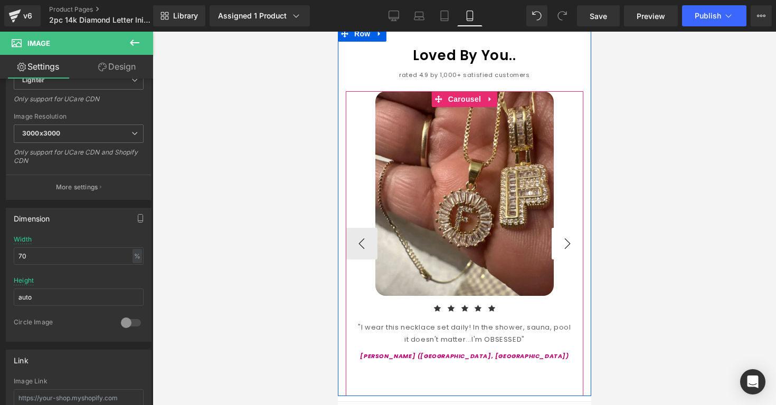
click at [560, 229] on button "›" at bounding box center [567, 244] width 32 height 32
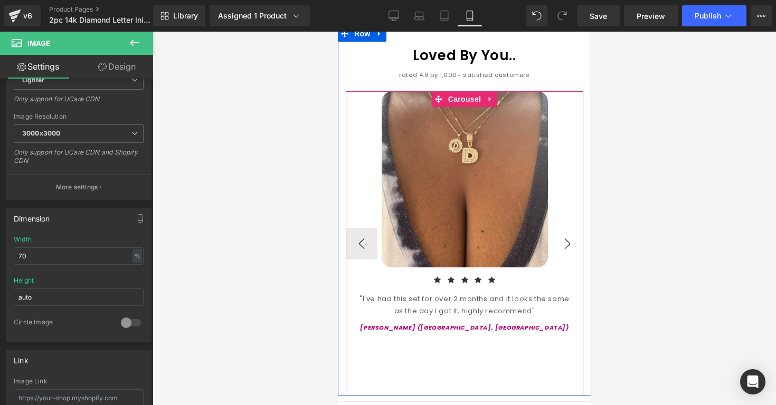
click at [560, 229] on button "›" at bounding box center [567, 244] width 32 height 32
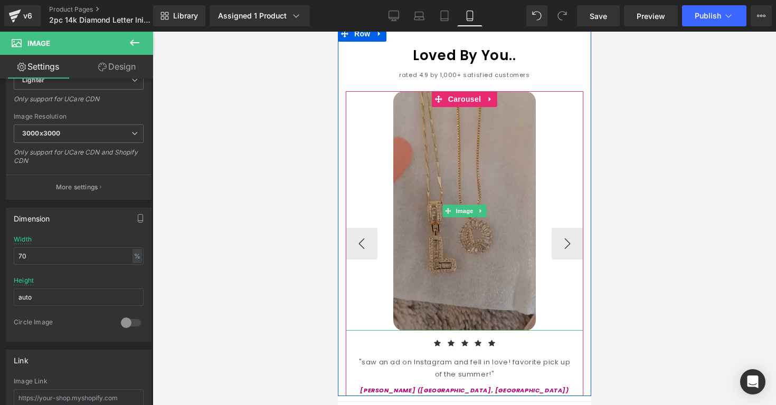
click at [527, 247] on img at bounding box center [464, 211] width 143 height 240
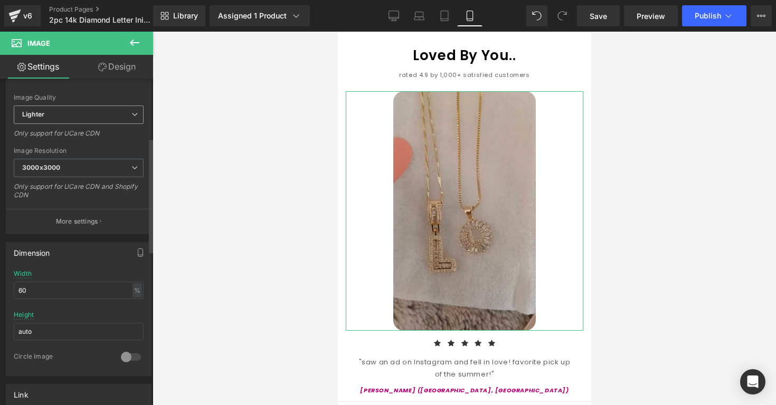
scroll to position [180, 0]
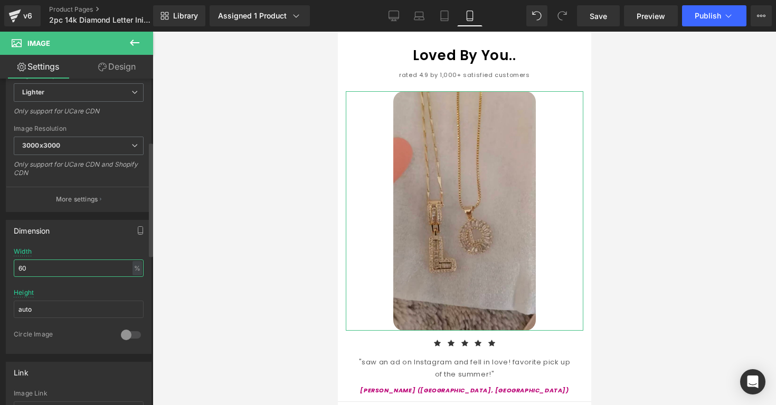
click at [21, 266] on input "60" at bounding box center [79, 268] width 130 height 17
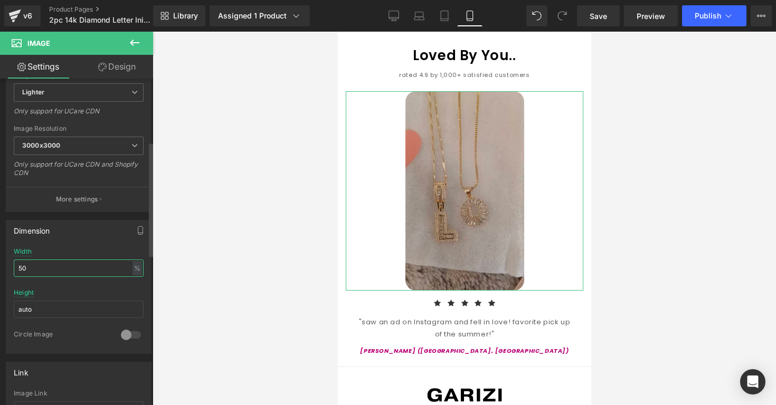
type input "50"
click at [75, 250] on div "Width 50 % % px" at bounding box center [79, 268] width 130 height 41
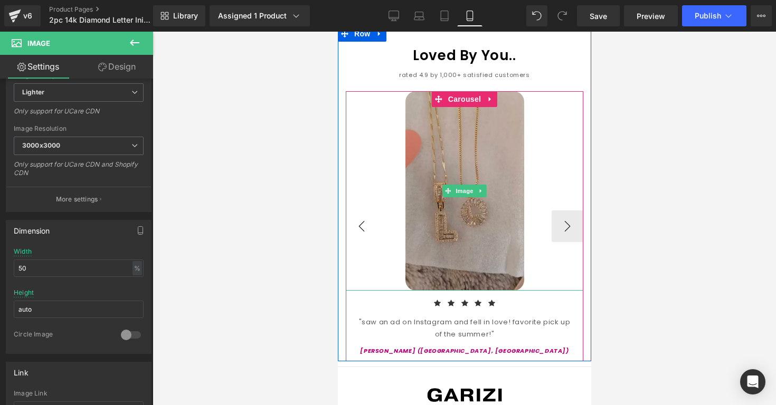
click at [372, 212] on button "‹" at bounding box center [361, 227] width 32 height 32
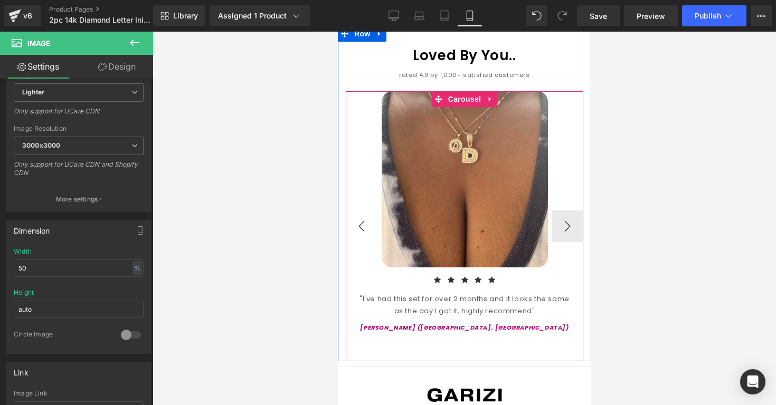
click at [372, 212] on button "‹" at bounding box center [361, 227] width 32 height 32
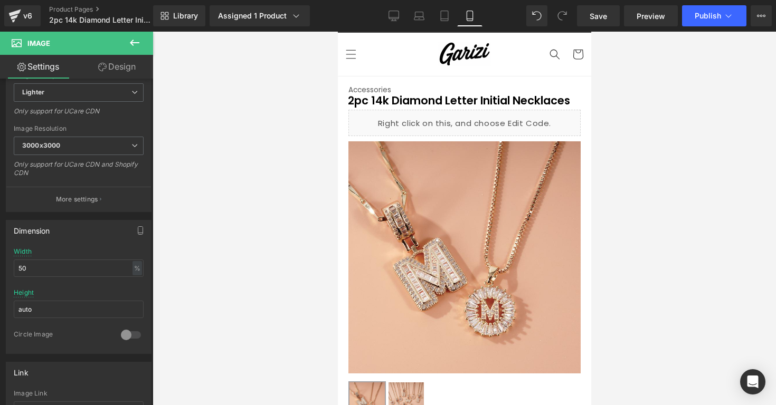
scroll to position [0, 0]
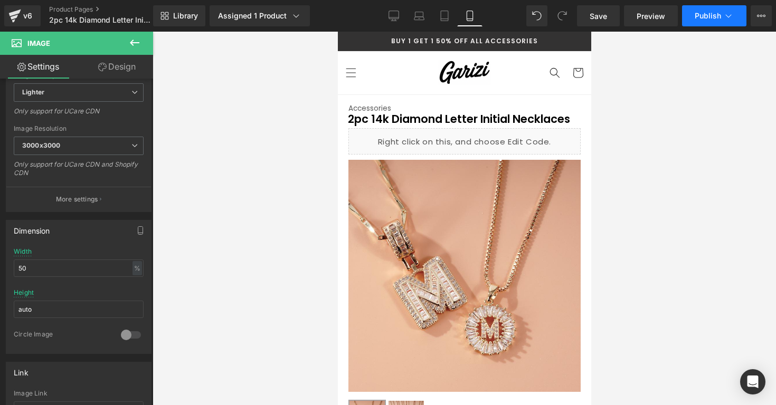
click at [688, 15] on button "Publish" at bounding box center [714, 15] width 64 height 21
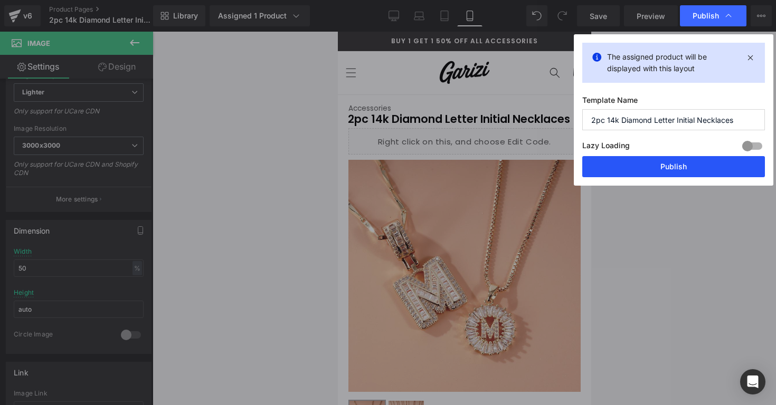
click at [640, 165] on button "Publish" at bounding box center [673, 166] width 183 height 21
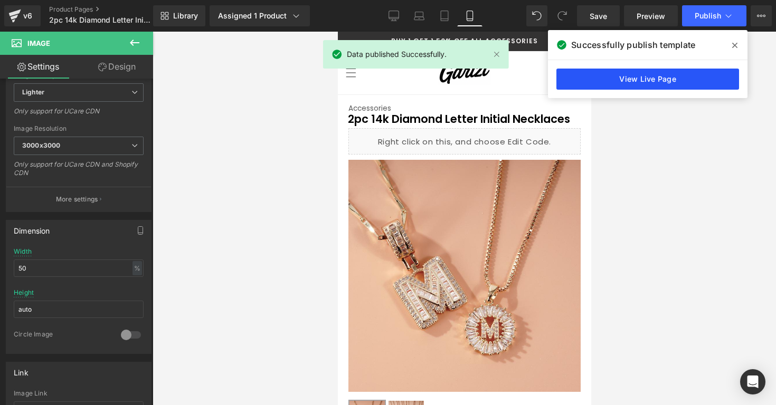
click at [599, 82] on link "View Live Page" at bounding box center [647, 79] width 183 height 21
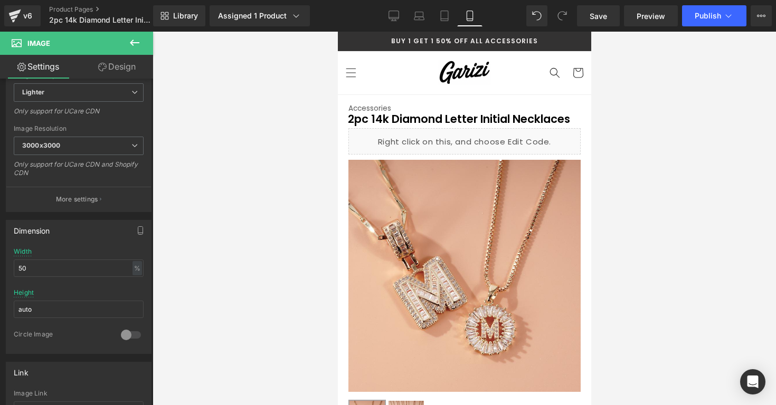
click at [42, 23] on div "v6 Product Pages 2pc 14k Diamond Letter Initial Necklaces" at bounding box center [76, 16] width 153 height 32
click at [39, 20] on link "v6" at bounding box center [22, 15] width 36 height 21
